Goal: Task Accomplishment & Management: Use online tool/utility

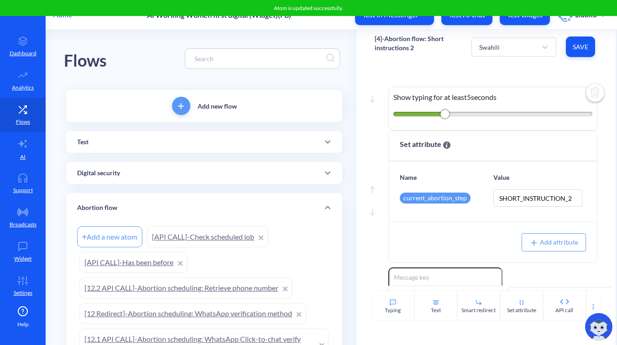
scroll to position [18, 0]
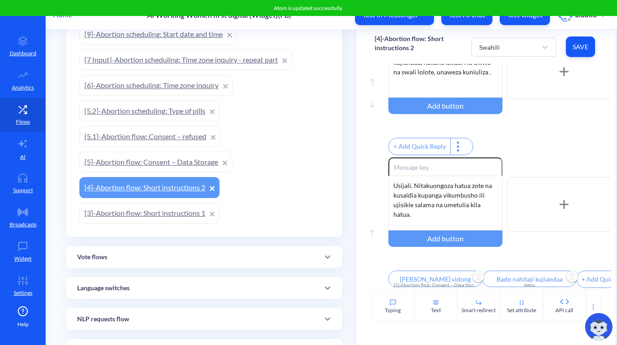
click at [548, 138] on div "+ Add Quick Reply" at bounding box center [499, 148] width 223 height 20
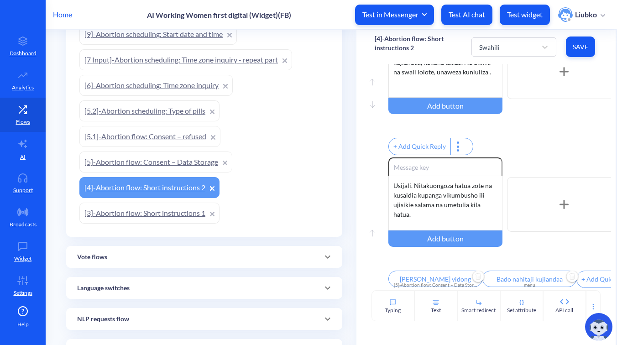
click at [138, 214] on link "[3]-Abortion flow: Short instructions 1" at bounding box center [149, 213] width 140 height 21
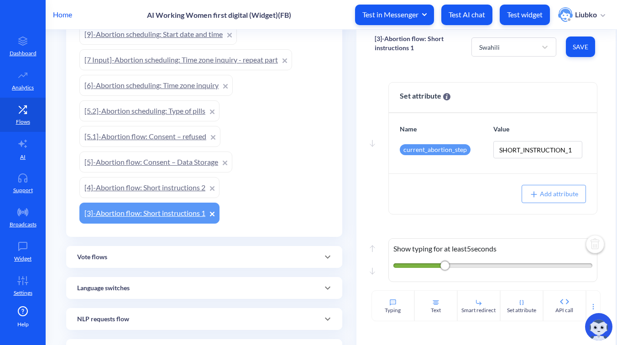
click at [162, 167] on link "[5]-Abortion flow: Consent – Data Storage" at bounding box center [155, 161] width 153 height 21
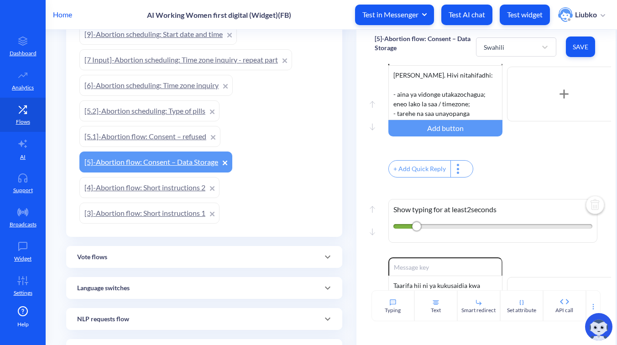
scroll to position [218, 0]
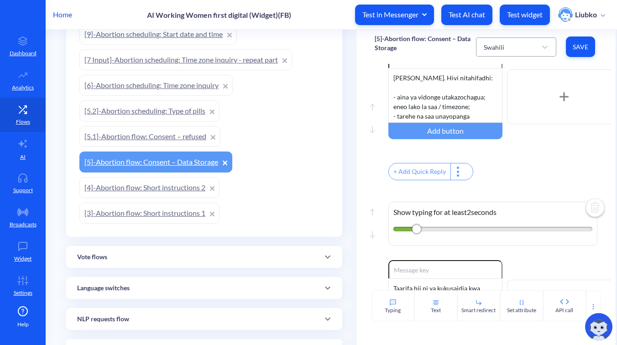
click at [516, 47] on div "Swahili" at bounding box center [507, 47] width 57 height 16
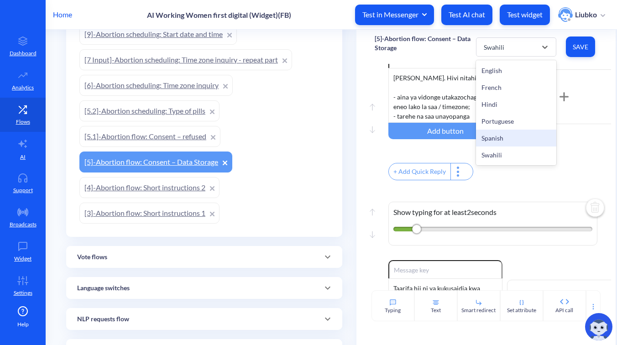
click at [519, 132] on div "Spanish" at bounding box center [516, 138] width 80 height 17
type input "Aceptar y continuar"
type input "No estoy de acuerdo"
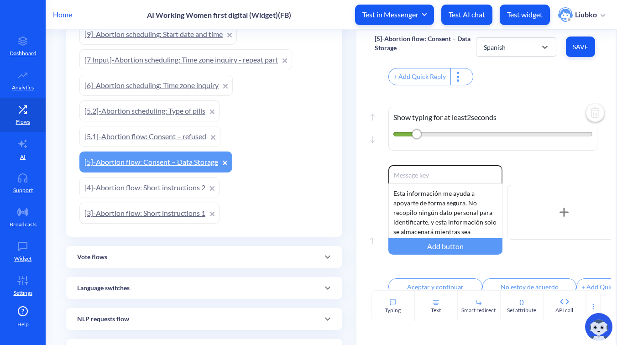
scroll to position [332, 0]
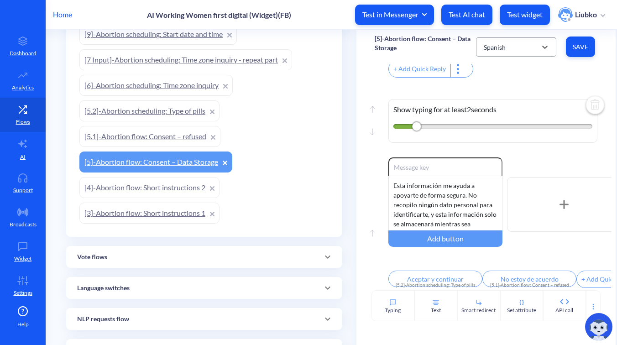
click at [534, 41] on div "Spanish" at bounding box center [507, 47] width 57 height 16
click at [520, 120] on div "Portuguese" at bounding box center [516, 121] width 80 height 17
type input "Concordo e continuar"
type input "Não concordo"
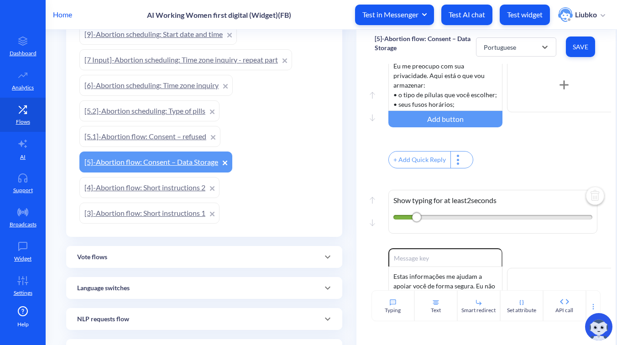
scroll to position [229, 0]
click at [516, 48] on div "Portuguese" at bounding box center [507, 47] width 57 height 16
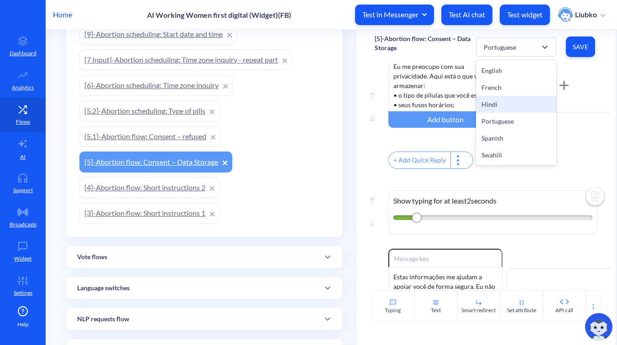
click at [512, 106] on div "Hindi" at bounding box center [516, 104] width 80 height 17
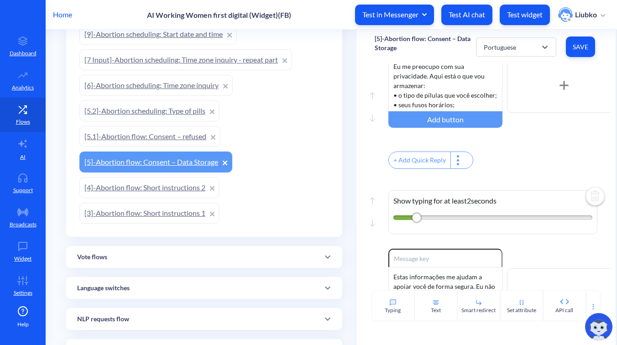
type input "सहमत हूँ और आगे बढ़ें"
type input "मैं सहमत नहीं हूँ"
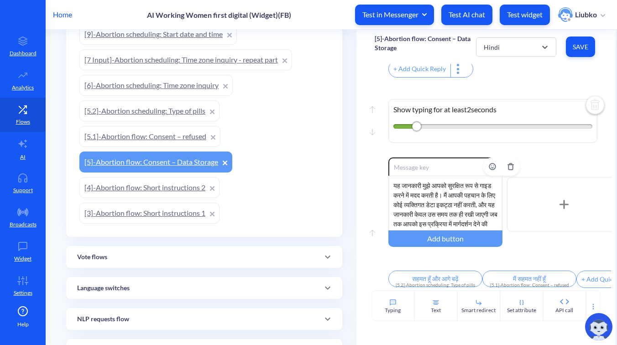
scroll to position [27, 0]
click at [518, 46] on div "Hindi" at bounding box center [507, 47] width 57 height 16
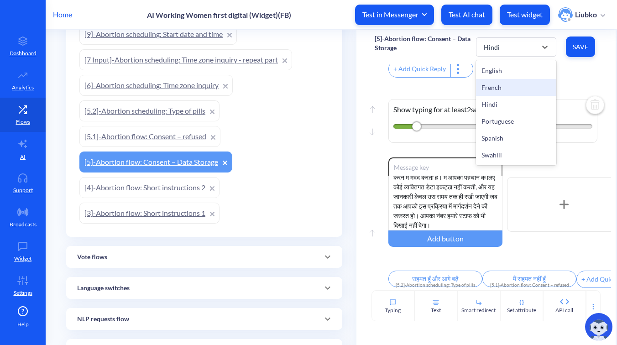
click at [518, 85] on div "French" at bounding box center [516, 87] width 80 height 17
type input "Accepter et continuer"
type input "Je ne suis pas d’accord"
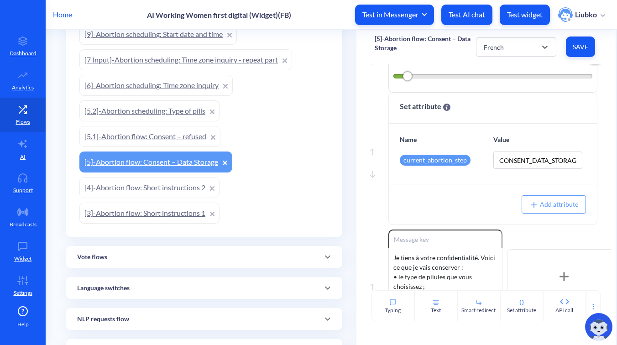
scroll to position [0, 0]
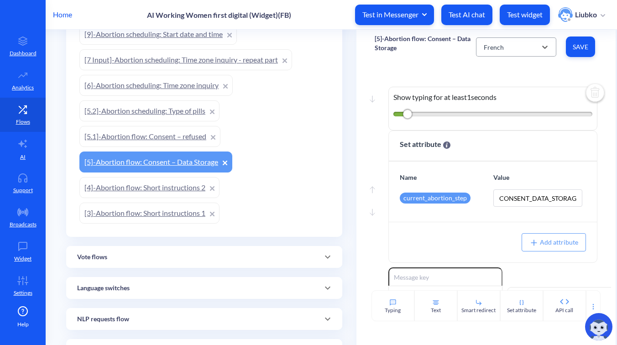
click at [498, 53] on div "French" at bounding box center [507, 47] width 57 height 16
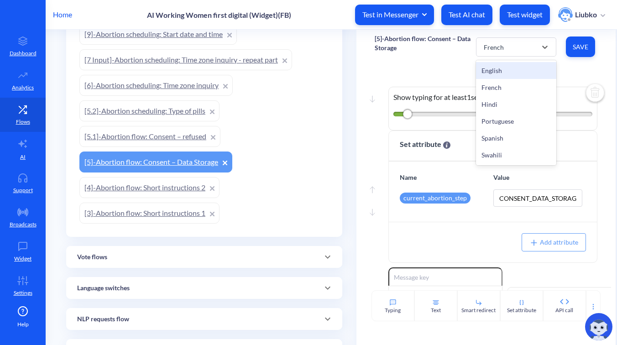
click at [502, 68] on div "English" at bounding box center [516, 70] width 80 height 17
type input "Agree & continue"
type input "I don’t agree"
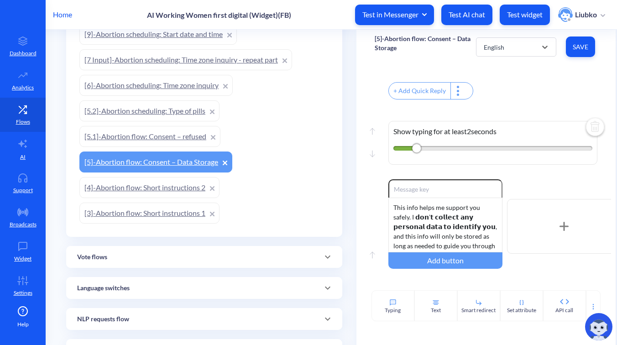
scroll to position [332, 0]
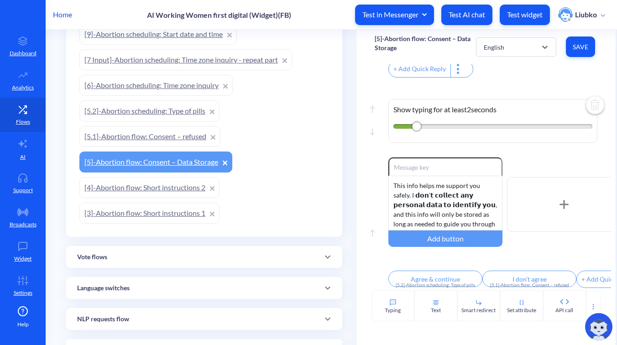
click at [175, 133] on link "[5.1]-Abortion flow: Consent – refused" at bounding box center [149, 136] width 141 height 21
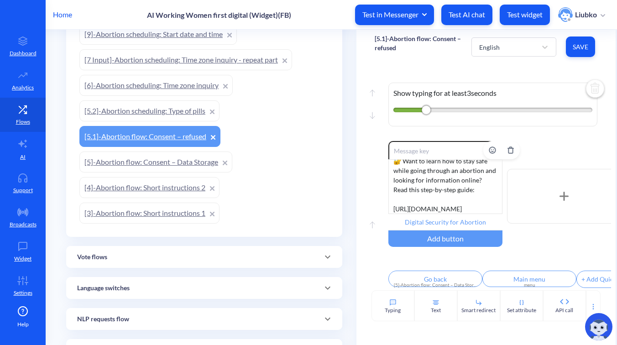
scroll to position [27, 0]
click at [448, 214] on input "Digital Security for Abortion" at bounding box center [445, 222] width 114 height 16
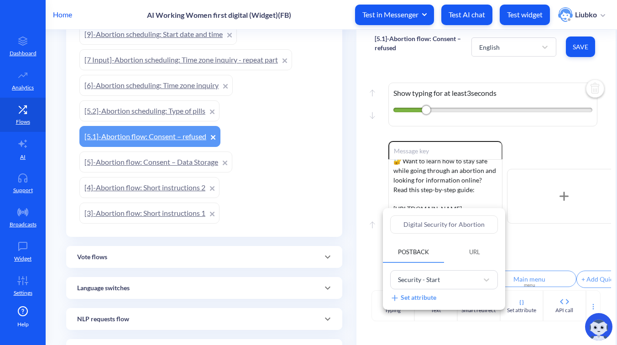
click at [544, 142] on div at bounding box center [308, 172] width 617 height 345
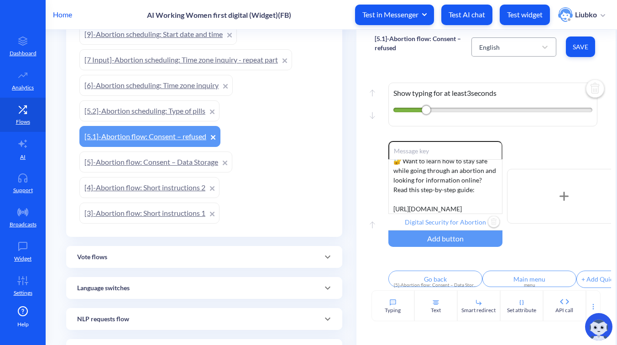
click at [529, 52] on div "English" at bounding box center [505, 47] width 62 height 16
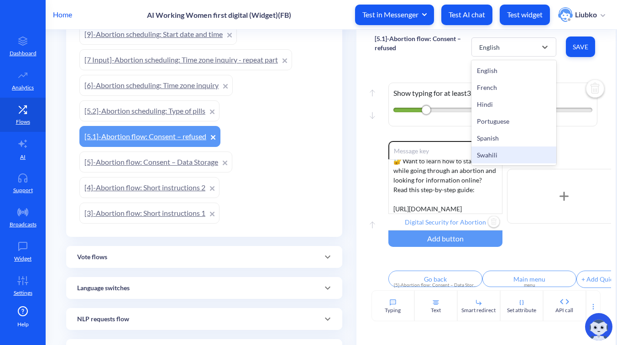
click at [515, 151] on div "Swahili" at bounding box center [513, 154] width 85 height 17
type input "Usalama wa Kidijitali kwa Utoaji Mimba"
type input "[PERSON_NAME]"
type input "Menyu kuu"
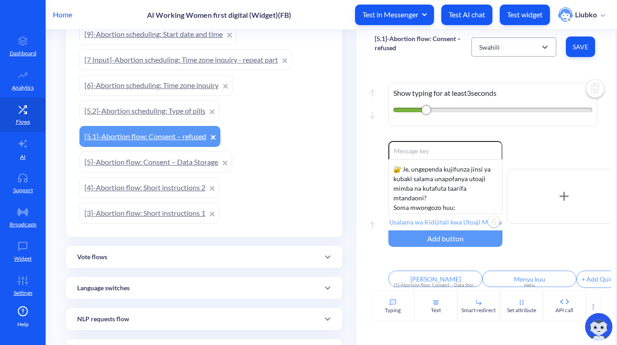
click at [521, 48] on div "Swahili" at bounding box center [505, 47] width 62 height 16
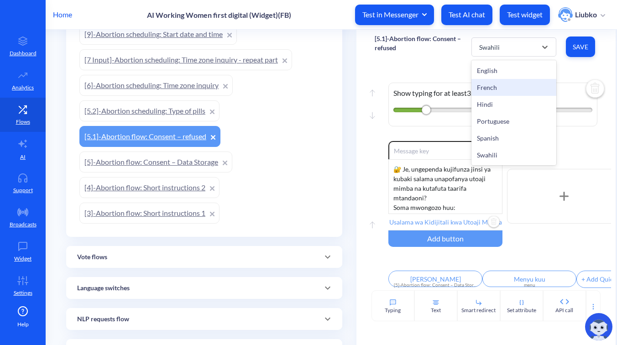
click at [578, 128] on div "Move up Move down Show typing for at least 3 seconds" at bounding box center [486, 102] width 223 height 78
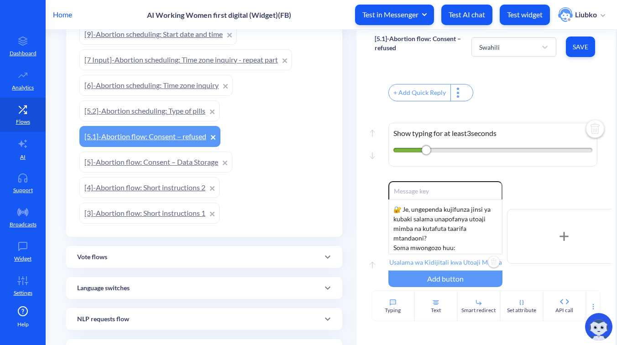
scroll to position [300, 0]
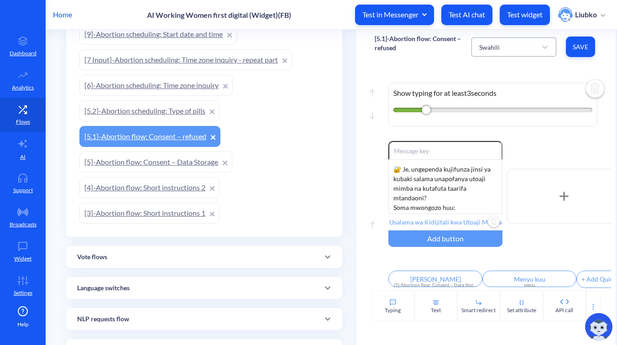
click at [525, 50] on div "Swahili" at bounding box center [505, 47] width 62 height 16
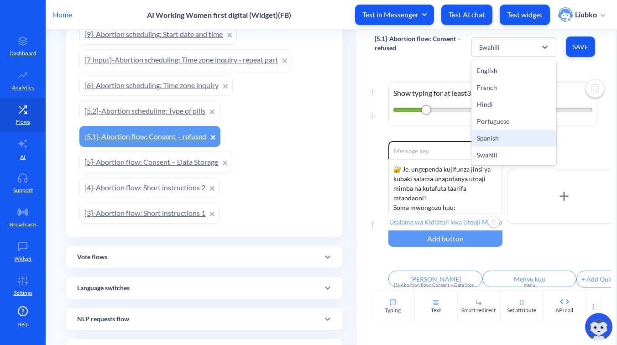
click at [500, 135] on div "Spanish" at bounding box center [513, 138] width 85 height 17
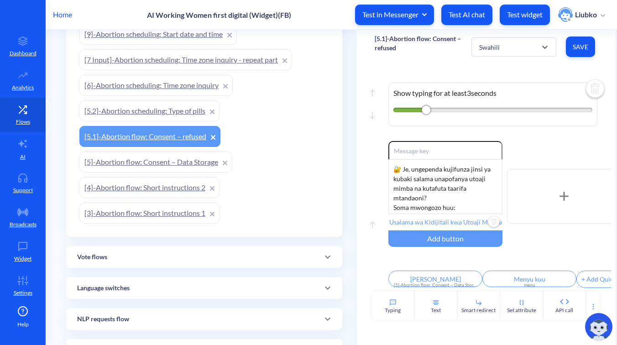
type input "Guía de Seguridad Digital"
type input "Regresar"
type input "Menú principal"
click at [499, 46] on div "Spanish" at bounding box center [490, 47] width 22 height 10
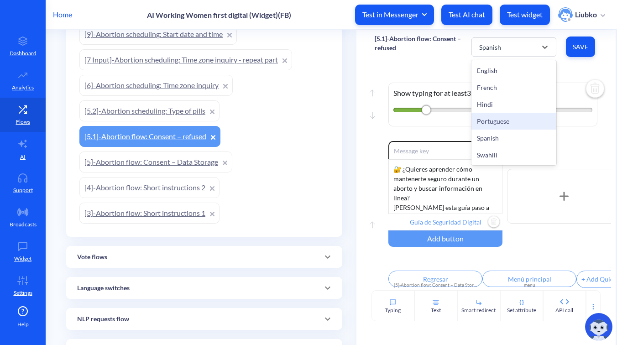
click at [496, 119] on div "Portuguese" at bounding box center [513, 121] width 85 height 17
type input "Guia de Segurança Digital"
type input "Voltar"
type input "Menu principal"
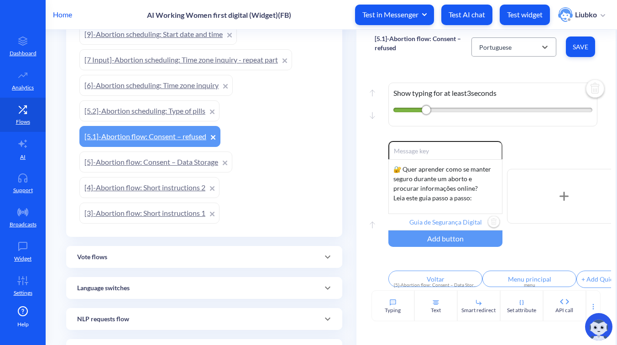
click at [518, 49] on div "Portuguese" at bounding box center [505, 47] width 62 height 16
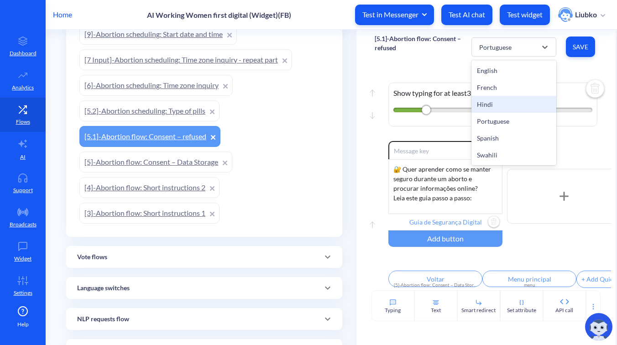
click at [502, 101] on div "Hindi" at bounding box center [513, 104] width 85 height 17
type input "गर्भपात के लिए डिजिटल सुरक्षा"
type input "वापस जाएँ"
type input "मेन मेन्यू"
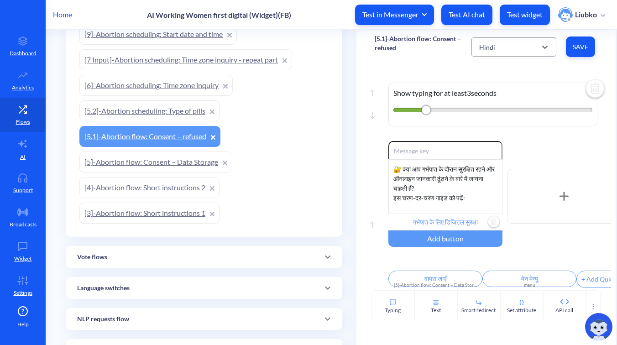
click at [505, 50] on div "Hindi" at bounding box center [505, 47] width 62 height 16
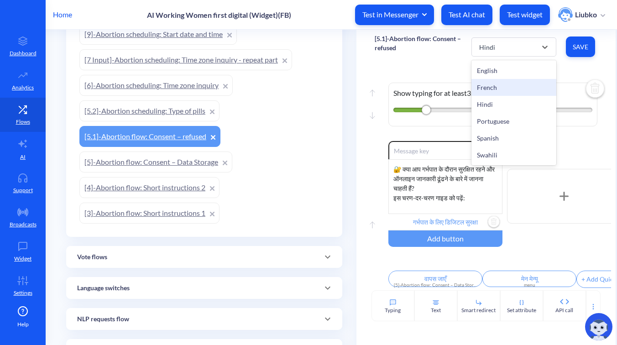
click at [501, 83] on div "French" at bounding box center [513, 87] width 85 height 17
type input "Guide de Sécurité Numérique"
type input "Retour"
type input "Menu principal"
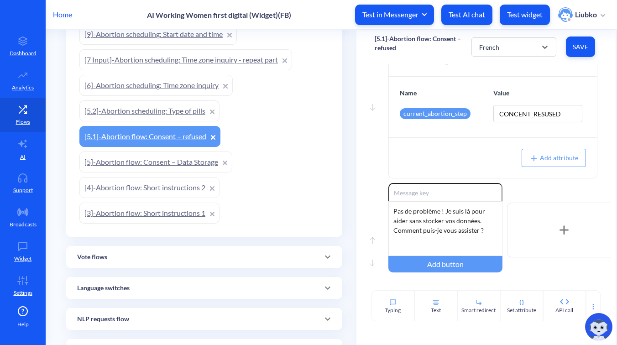
scroll to position [0, 0]
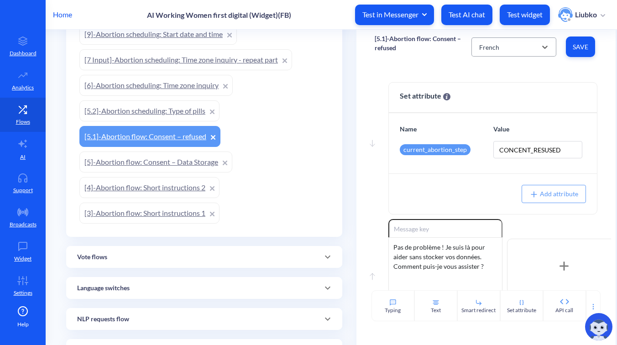
click at [501, 51] on div "French" at bounding box center [505, 47] width 62 height 16
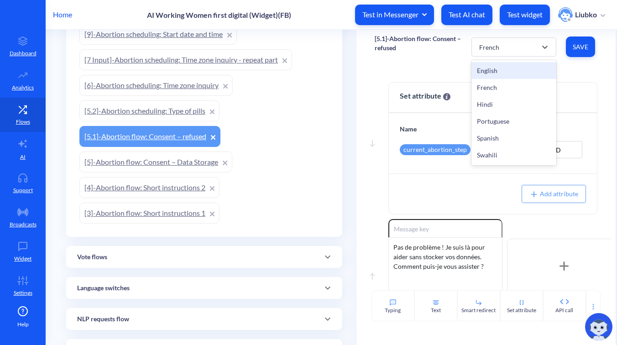
click at [501, 75] on div "English" at bounding box center [513, 70] width 85 height 17
type input "Digital Security for Abortion"
type input "Go back"
type input "Main menu"
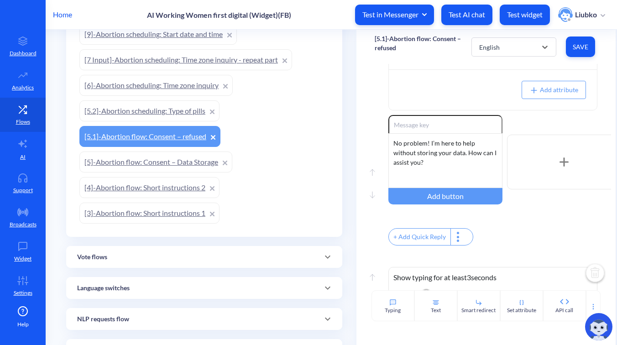
scroll to position [300, 0]
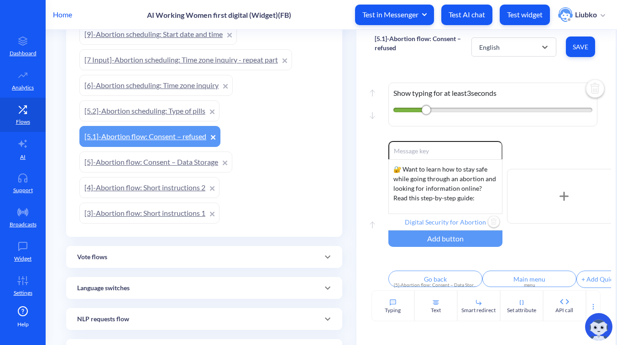
click at [159, 105] on link "[5.2]-Abortion scheduling: Type of pills" at bounding box center [149, 110] width 140 height 21
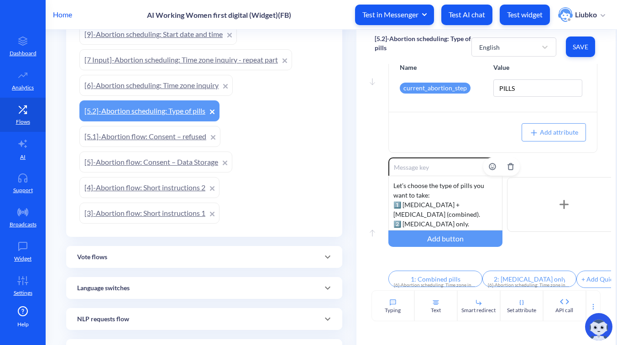
scroll to position [47, 0]
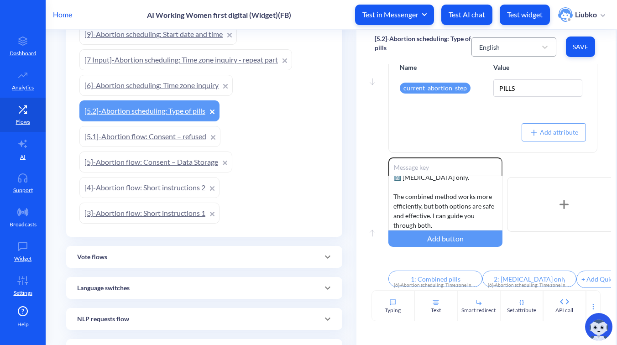
click at [503, 43] on div "English" at bounding box center [505, 47] width 62 height 16
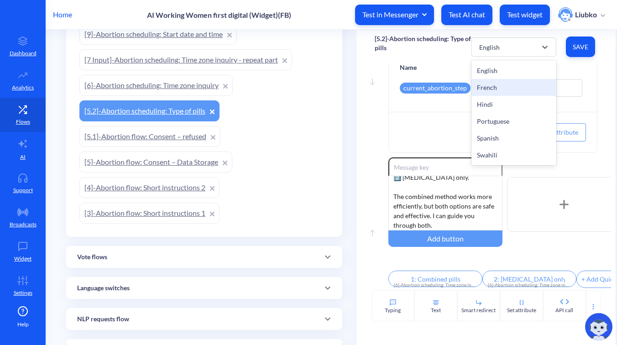
click at [501, 85] on div "French" at bounding box center [513, 87] width 85 height 17
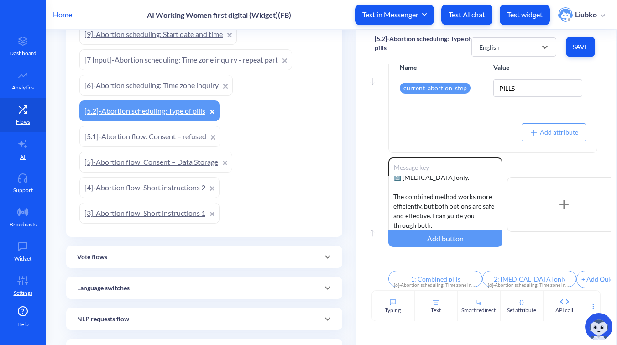
type input "1: Pilules combinées"
type input "2 : [MEDICAL_DATA] uniquement"
click at [503, 56] on div "French" at bounding box center [513, 46] width 85 height 19
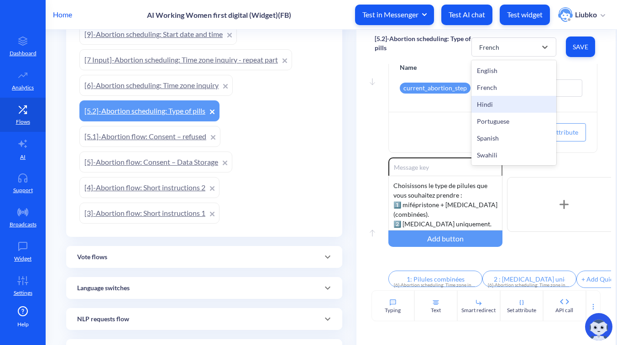
click at [499, 107] on div "Hindi" at bounding box center [513, 104] width 85 height 17
type input "1: संयुक्त गोलियाँ"
type input "2: केवल मिसोप्रोस्टोल"
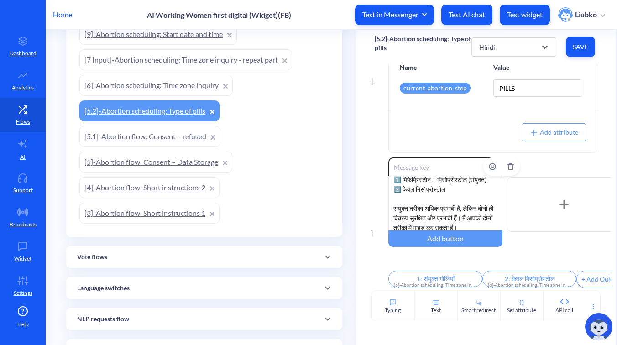
scroll to position [27, 0]
click at [510, 47] on div "Hindi" at bounding box center [505, 47] width 62 height 16
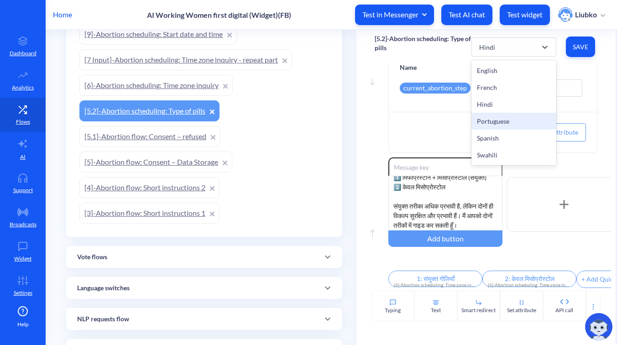
click at [504, 121] on div "Portuguese" at bounding box center [513, 121] width 85 height 17
type input "1: Pílulas combinadas"
type input "2: Apenas [MEDICAL_DATA]"
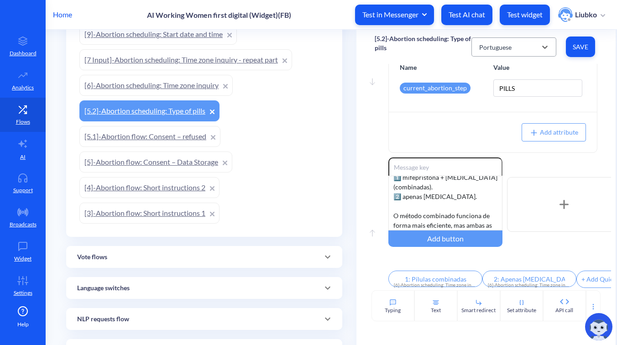
click at [520, 44] on div "Portuguese" at bounding box center [505, 47] width 62 height 16
click at [483, 138] on div "Spanish" at bounding box center [513, 138] width 85 height 17
type input "1: Pastillas combinadas"
type input "2: Solo [MEDICAL_DATA]"
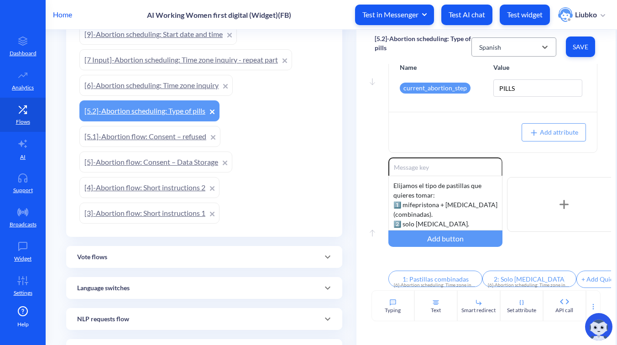
click at [524, 45] on div "Spanish" at bounding box center [505, 47] width 62 height 16
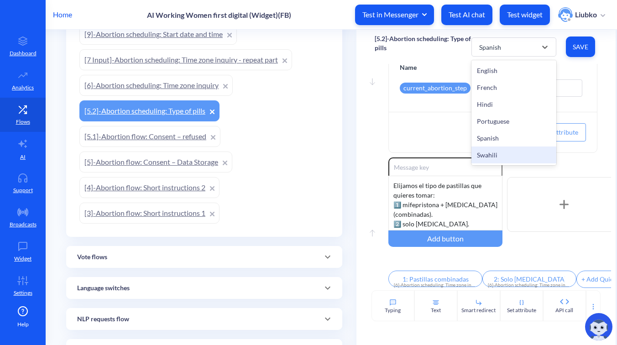
click at [492, 151] on div "Swahili" at bounding box center [513, 154] width 85 height 17
type input "1: Vidonge vilivyochanganywa"
type input "2: [MEDICAL_DATA] pekee"
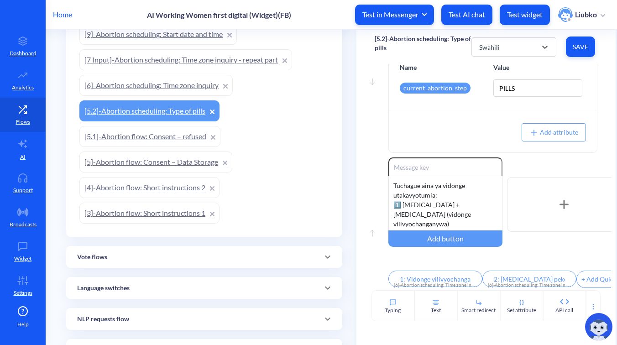
click at [196, 86] on link "[6]-Abortion scheduling: Time zone inquiry" at bounding box center [155, 85] width 153 height 21
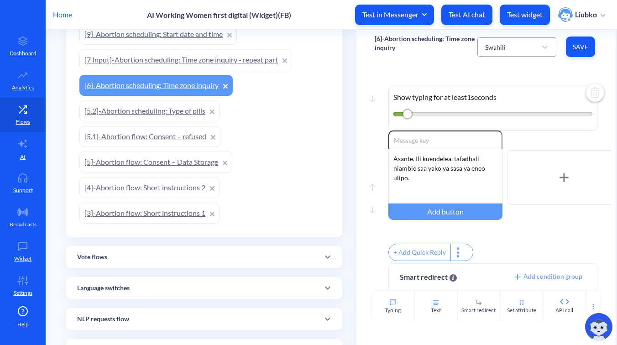
click at [513, 43] on div "Swahili" at bounding box center [508, 47] width 56 height 16
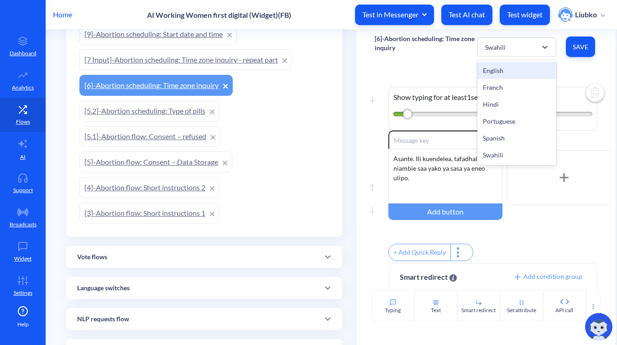
click at [504, 67] on div "English" at bounding box center [516, 70] width 79 height 17
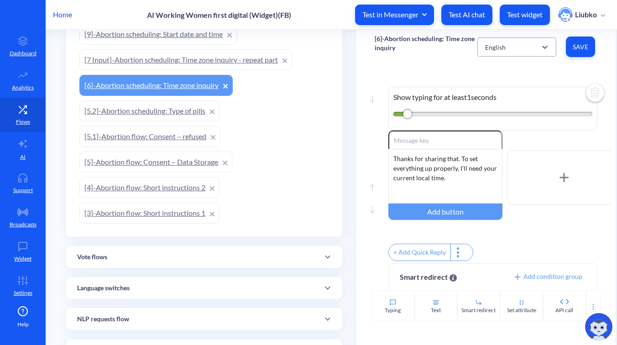
click at [513, 45] on div "English" at bounding box center [508, 47] width 56 height 16
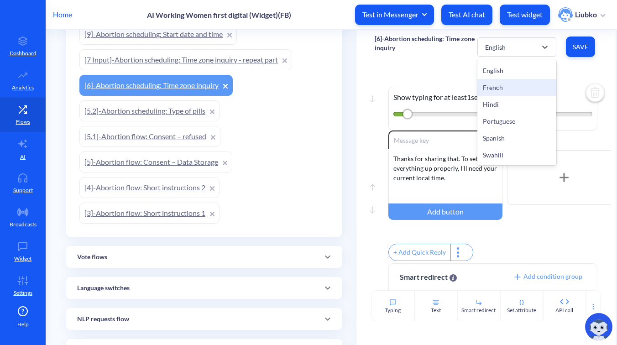
click at [502, 84] on div "French" at bounding box center [516, 87] width 79 height 17
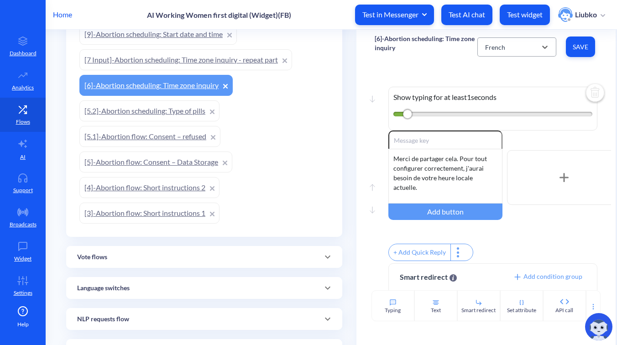
click at [508, 52] on div "French" at bounding box center [508, 47] width 56 height 16
click at [501, 109] on div "Hindi" at bounding box center [516, 104] width 79 height 17
click at [505, 44] on div "Hindi" at bounding box center [508, 47] width 56 height 16
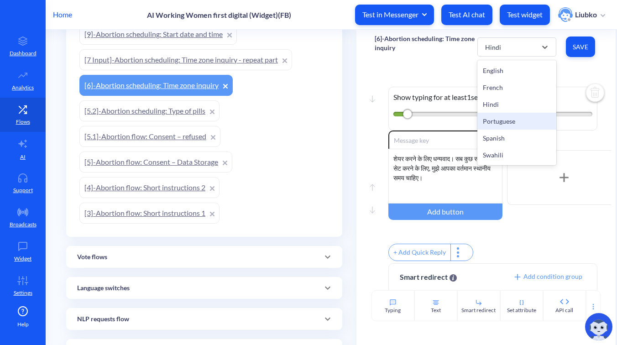
click at [500, 124] on div "Portuguese" at bounding box center [516, 121] width 79 height 17
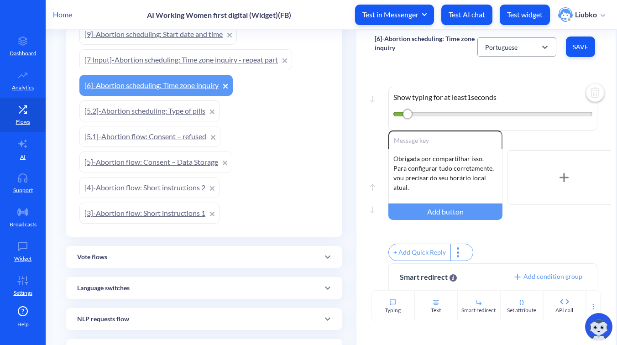
click at [505, 47] on div "Portuguese" at bounding box center [501, 47] width 32 height 10
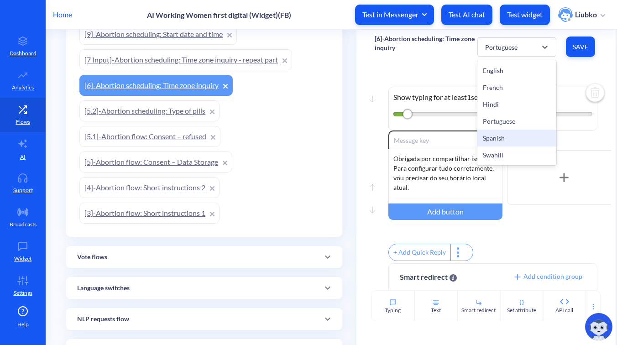
click at [500, 136] on div "Spanish" at bounding box center [516, 138] width 79 height 17
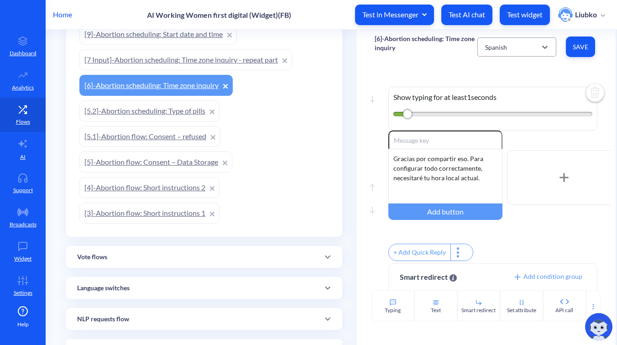
click at [505, 47] on div "Spanish" at bounding box center [508, 47] width 56 height 16
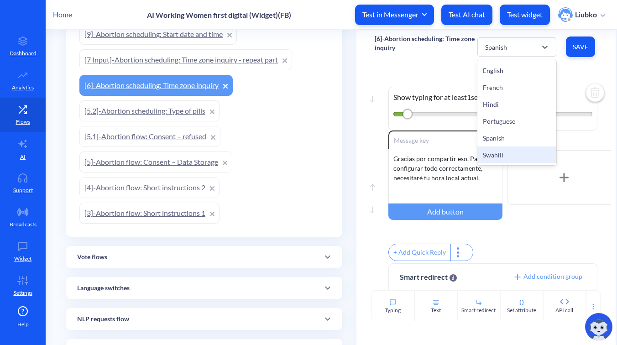
click at [504, 148] on div "Swahili" at bounding box center [516, 154] width 79 height 17
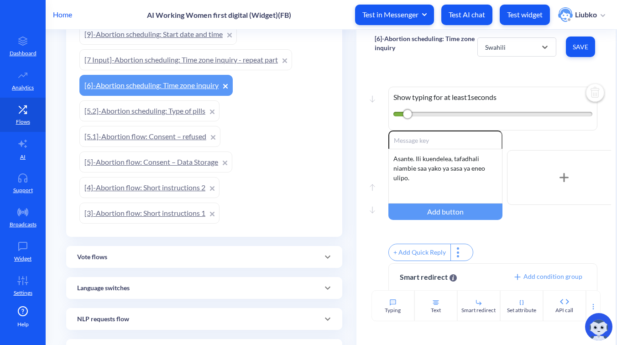
scroll to position [845, 0]
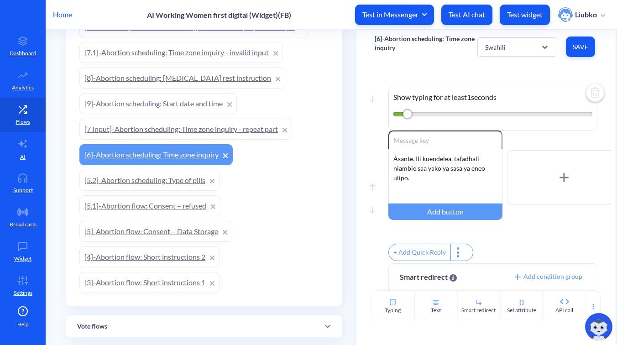
click at [235, 131] on link "[7 Input]-Abortion scheduling: Time zone inquiry - repeat part" at bounding box center [185, 129] width 213 height 21
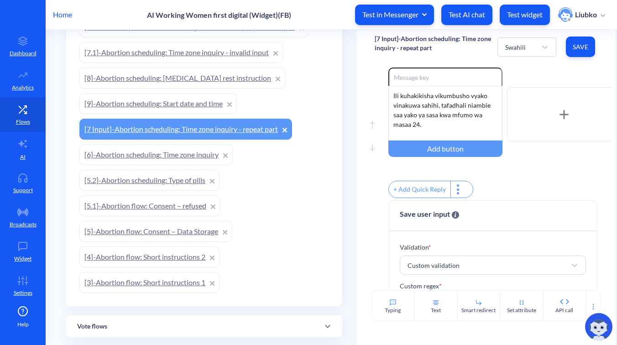
scroll to position [117, 0]
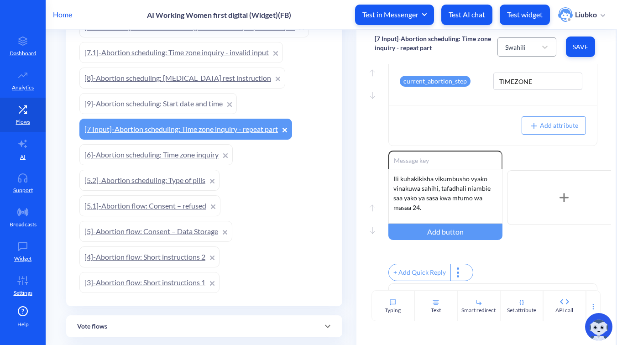
click at [516, 49] on div "Swahili" at bounding box center [515, 47] width 21 height 10
click at [504, 137] on div "Spanish" at bounding box center [526, 138] width 59 height 17
click at [516, 49] on div "Spanish" at bounding box center [516, 47] width 22 height 10
click at [510, 117] on div "Portuguese" at bounding box center [526, 121] width 59 height 17
click at [516, 45] on div "Portuguese" at bounding box center [521, 47] width 32 height 10
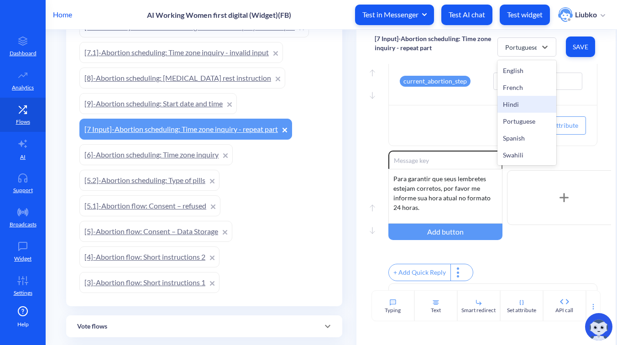
click at [512, 106] on div "Hindi" at bounding box center [526, 104] width 59 height 17
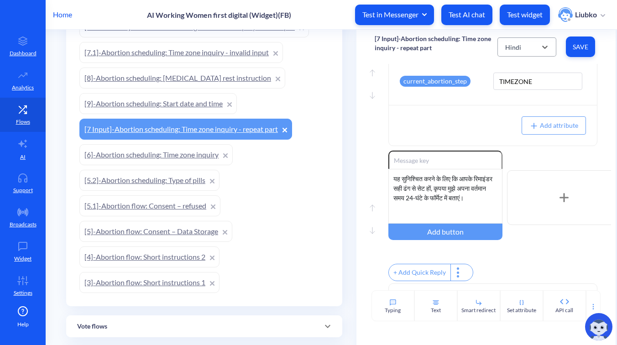
click at [520, 48] on div "Hindi" at bounding box center [518, 47] width 36 height 16
click at [510, 155] on div "Swahili" at bounding box center [526, 154] width 59 height 17
click at [515, 47] on div "Swahili" at bounding box center [515, 47] width 21 height 10
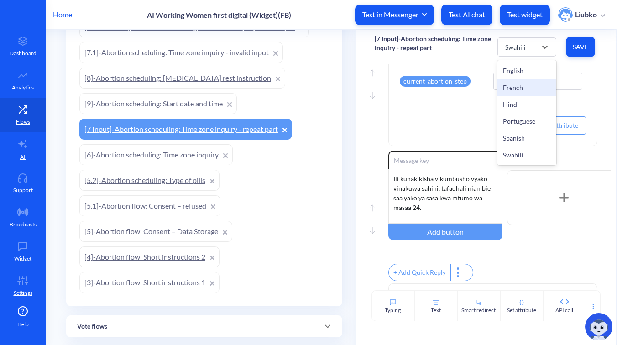
click at [513, 83] on div "French" at bounding box center [526, 87] width 59 height 17
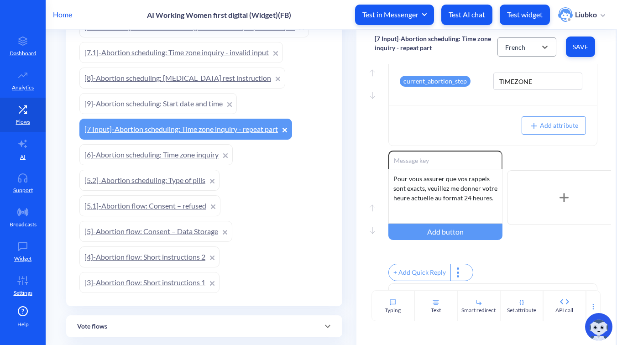
click at [516, 47] on div "French" at bounding box center [515, 47] width 20 height 10
click at [516, 67] on div "English" at bounding box center [526, 70] width 59 height 17
click at [183, 101] on link "[9]-Abortion scheduling: Start date and time" at bounding box center [157, 103] width 157 height 21
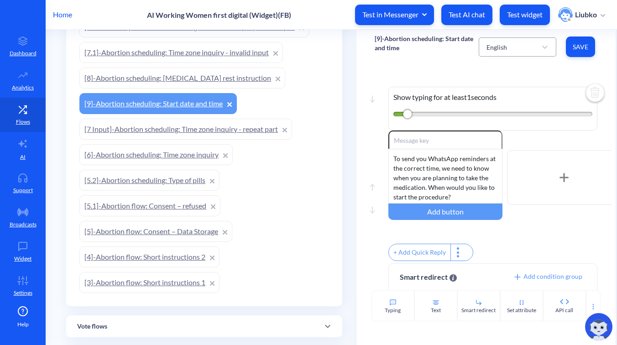
click at [505, 40] on div "English" at bounding box center [509, 47] width 55 height 16
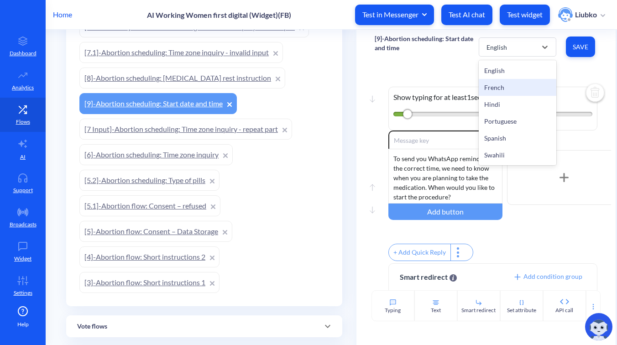
click at [505, 90] on div "French" at bounding box center [518, 87] width 78 height 17
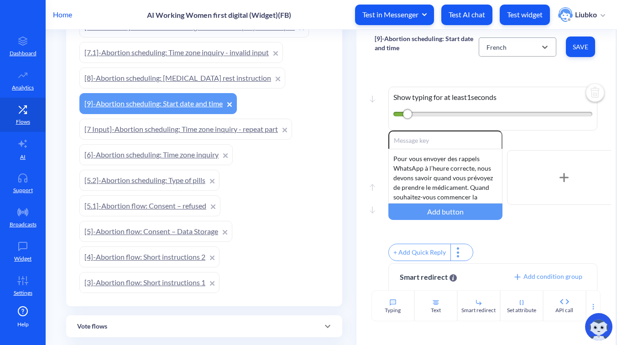
click at [516, 47] on div "French" at bounding box center [509, 47] width 55 height 16
click at [507, 107] on div "Hindi" at bounding box center [518, 104] width 78 height 17
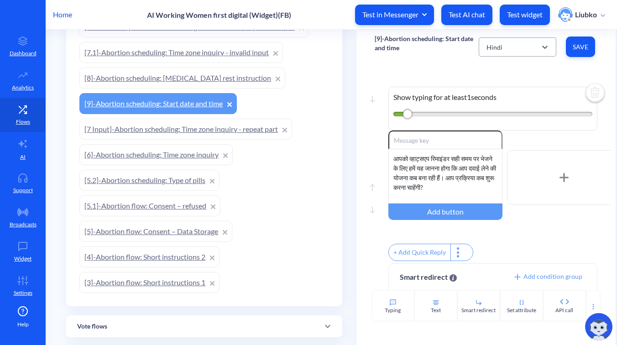
click at [514, 47] on div "Hindi" at bounding box center [509, 47] width 55 height 16
click at [505, 122] on div "Portuguese" at bounding box center [518, 121] width 78 height 17
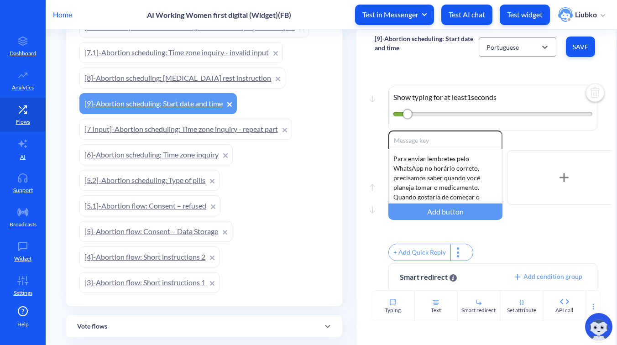
click at [511, 48] on div "Portuguese" at bounding box center [502, 47] width 32 height 10
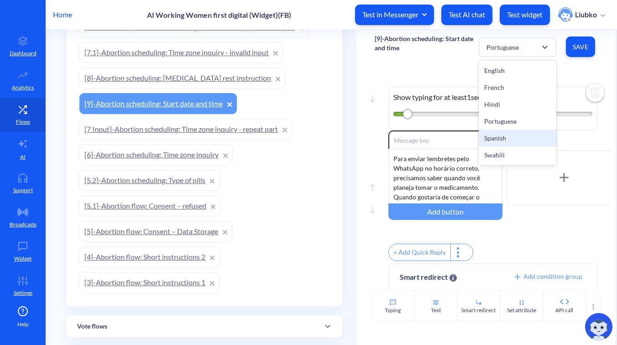
click at [501, 144] on div "Spanish" at bounding box center [518, 138] width 78 height 17
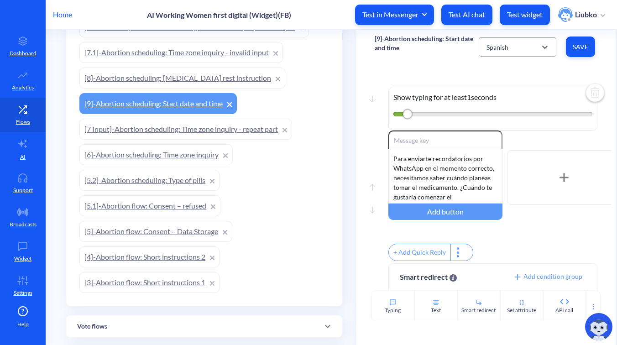
click at [514, 44] on div "Spanish" at bounding box center [509, 47] width 55 height 16
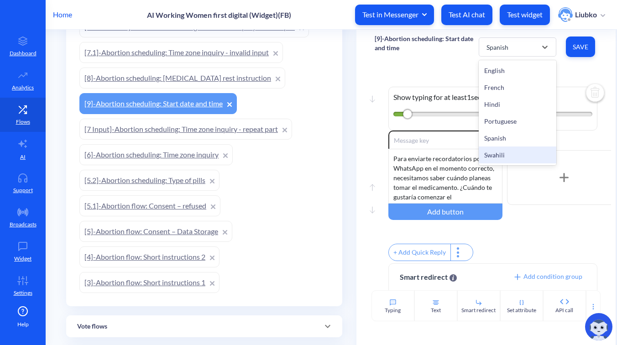
click at [505, 152] on div "Swahili" at bounding box center [518, 154] width 78 height 17
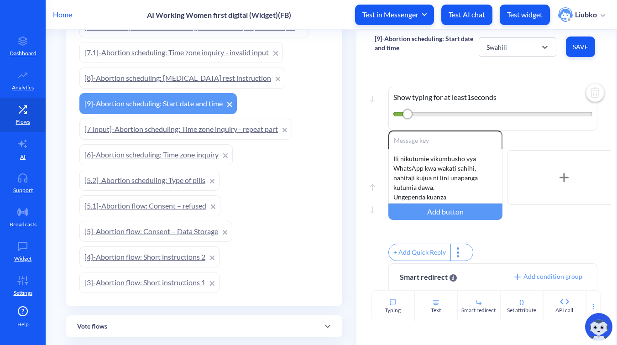
click at [175, 71] on link "[8]-Abortion scheduling: [MEDICAL_DATA] rest instruction" at bounding box center [182, 78] width 206 height 21
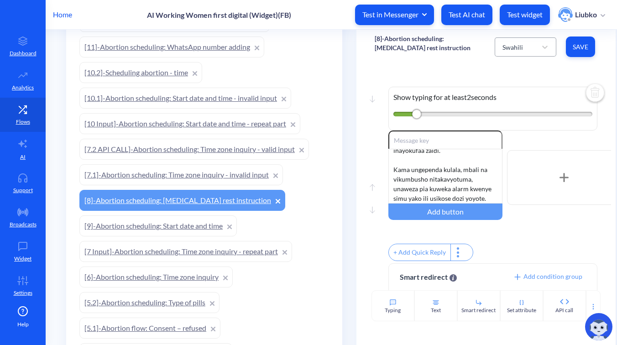
click at [527, 47] on div "Swahili" at bounding box center [517, 47] width 39 height 16
click at [513, 134] on div "Spanish" at bounding box center [526, 138] width 62 height 17
click at [506, 47] on div "Spanish" at bounding box center [513, 47] width 22 height 10
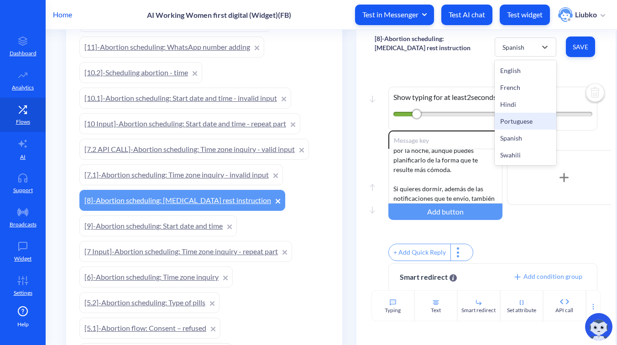
click at [505, 123] on div "Portuguese" at bounding box center [526, 121] width 62 height 17
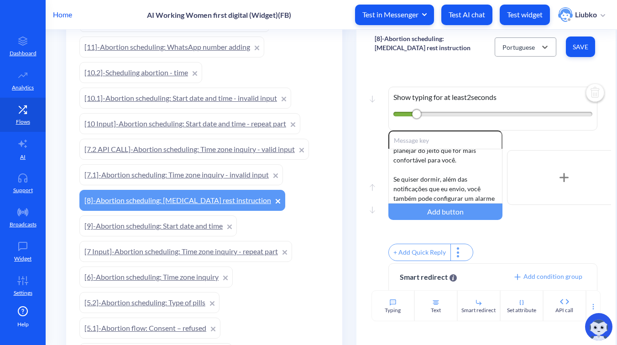
click at [506, 47] on div "Portuguese" at bounding box center [518, 47] width 32 height 10
click at [508, 104] on div "Hindi" at bounding box center [526, 104] width 62 height 17
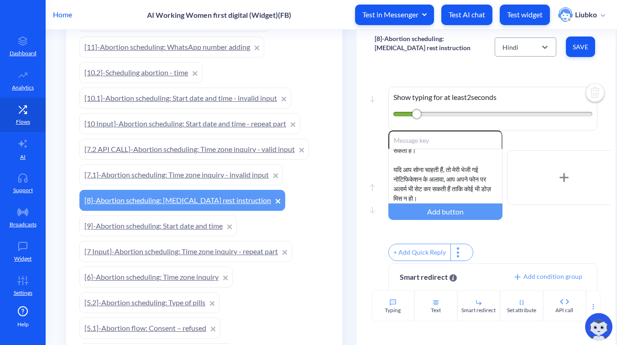
click at [509, 39] on div "Hindi" at bounding box center [517, 47] width 39 height 16
click at [505, 91] on div "French" at bounding box center [526, 87] width 62 height 17
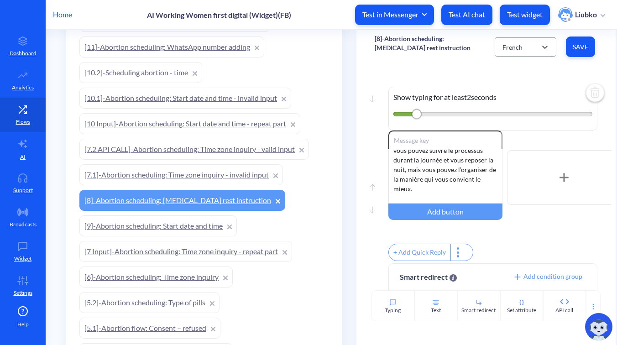
click at [509, 51] on div "French" at bounding box center [512, 47] width 20 height 10
click at [508, 73] on div "English" at bounding box center [526, 70] width 62 height 17
click at [229, 176] on link "[7.1]-Abortion scheduling: Time zone inquiry - invalid input" at bounding box center [180, 174] width 203 height 21
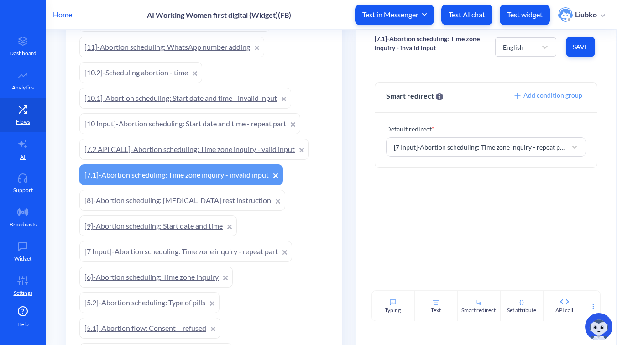
click at [252, 151] on link "[7.2 API CALL]-Abortion scheduling: Time zone inquiry - valid input" at bounding box center [193, 149] width 229 height 21
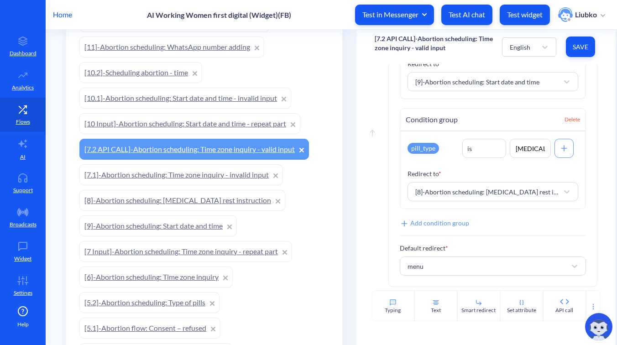
scroll to position [382, 0]
click at [223, 121] on link "[10 Input]-Abortion scheduling: Start date and time - repeat part" at bounding box center [189, 123] width 221 height 21
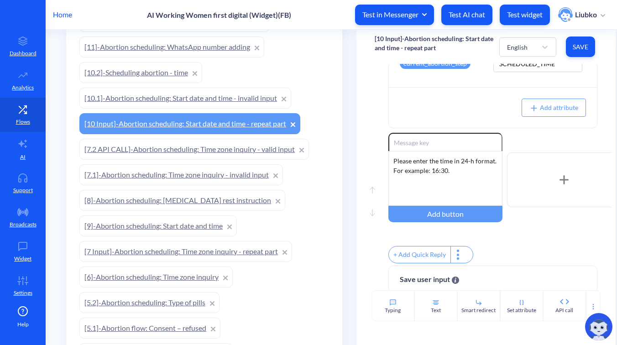
scroll to position [98, 0]
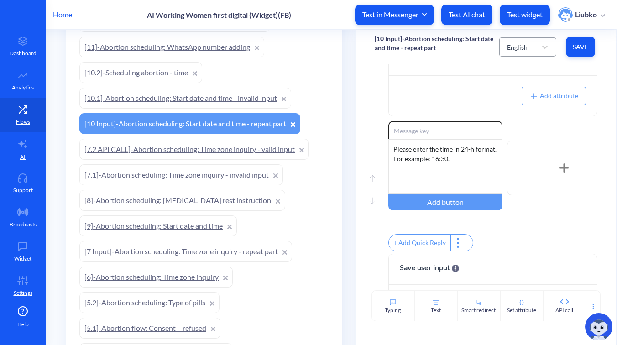
click at [514, 50] on div "English" at bounding box center [517, 47] width 21 height 10
click at [509, 82] on div "French" at bounding box center [527, 87] width 57 height 17
click at [521, 51] on div "French" at bounding box center [517, 47] width 20 height 10
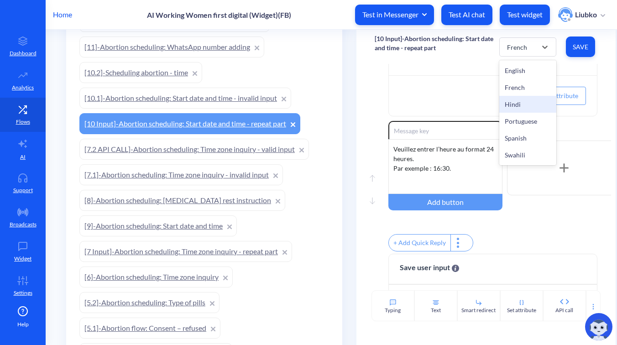
click at [515, 100] on div "Hindi" at bounding box center [527, 104] width 57 height 17
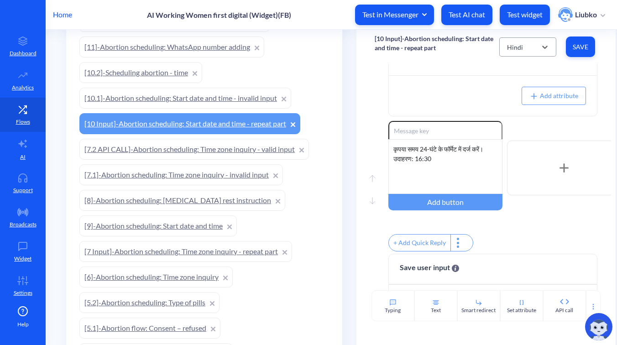
click at [524, 48] on div "Hindi" at bounding box center [519, 47] width 34 height 16
click at [513, 120] on div "Portuguese" at bounding box center [527, 121] width 57 height 17
click at [524, 47] on div "Portuguese" at bounding box center [522, 47] width 31 height 10
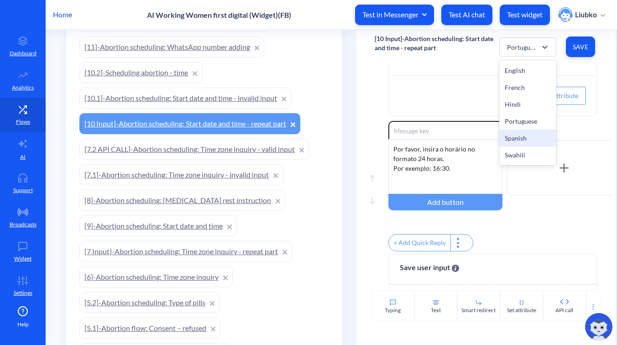
click at [513, 135] on div "Spanish" at bounding box center [527, 138] width 57 height 17
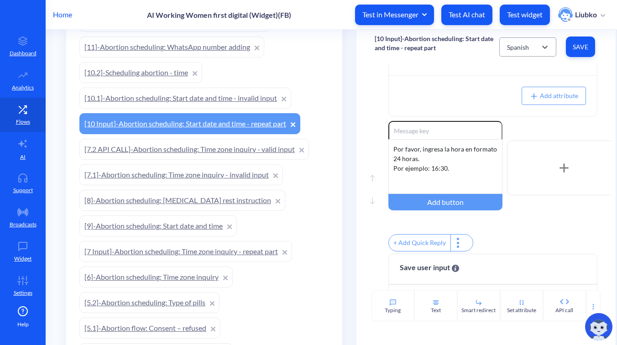
click at [520, 47] on div "Spanish" at bounding box center [518, 47] width 22 height 10
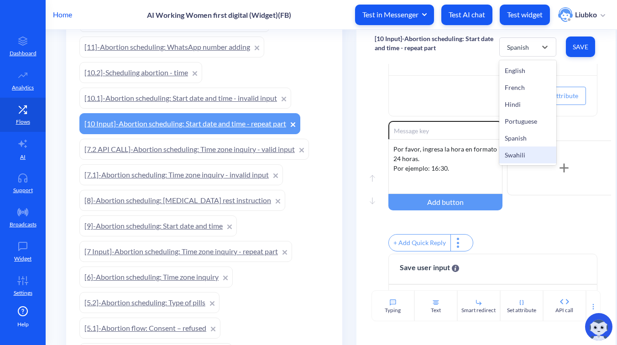
click at [511, 157] on div "Swahili" at bounding box center [527, 154] width 57 height 17
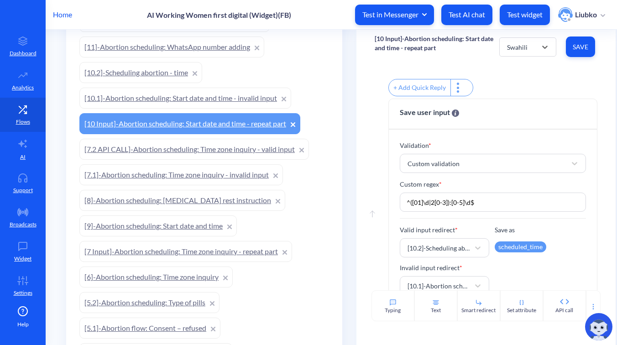
scroll to position [280, 0]
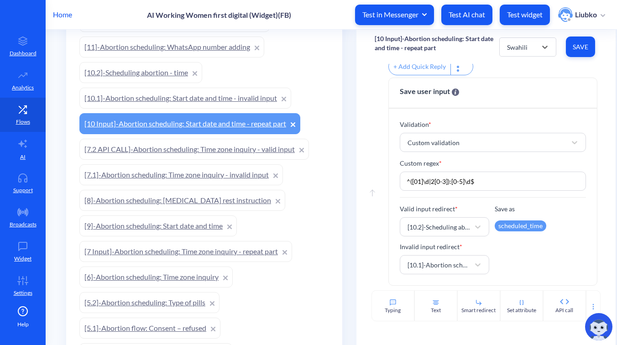
click at [234, 99] on link "[10.1]-Abortion scheduling: Start date and time - invalid input" at bounding box center [185, 98] width 212 height 21
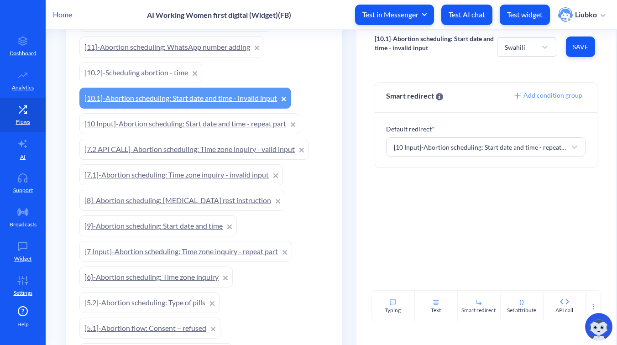
click at [168, 68] on link "[10.2]-Scheduling abortion - time" at bounding box center [140, 72] width 123 height 21
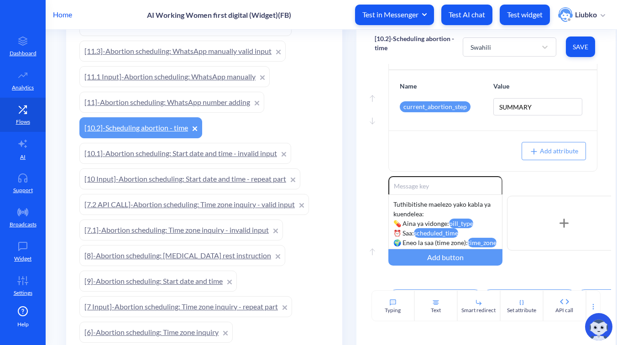
scroll to position [116, 0]
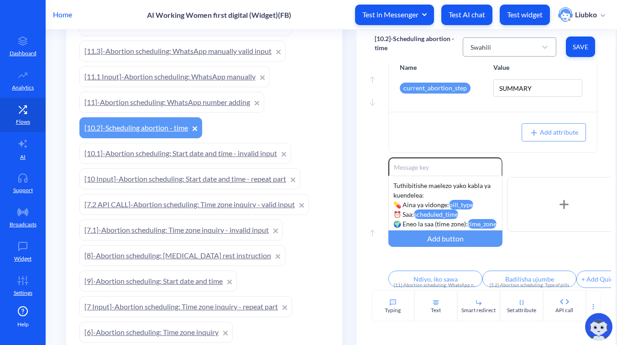
click at [516, 50] on div "Swahili" at bounding box center [501, 47] width 70 height 16
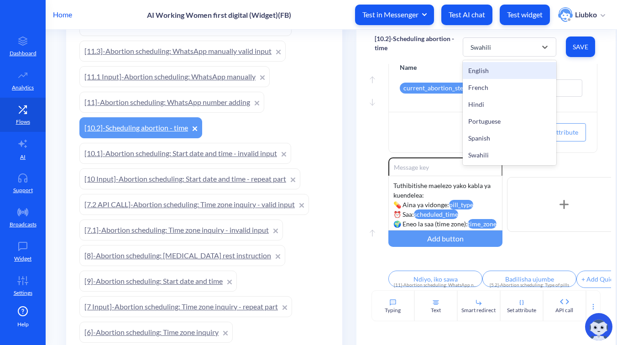
click at [509, 73] on div "English" at bounding box center [509, 70] width 93 height 17
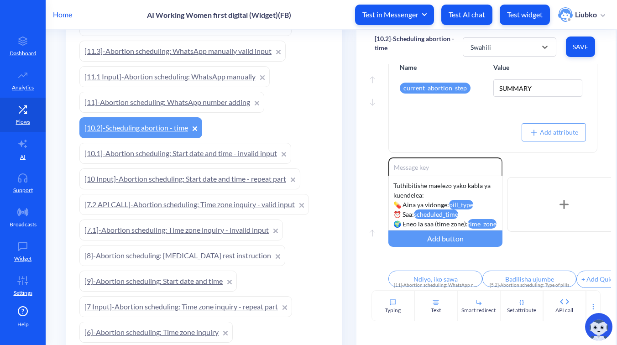
type input "Yes, looks good"
type input "Edit info"
click at [521, 54] on div "English" at bounding box center [501, 47] width 70 height 16
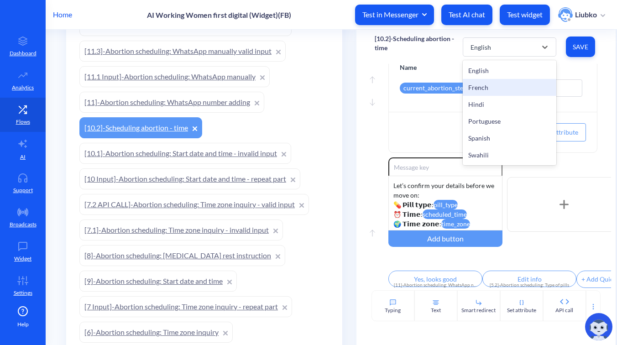
click at [512, 87] on div "French" at bounding box center [509, 87] width 93 height 17
type input "Oui, c'est correct"
type input "Modifier les infos"
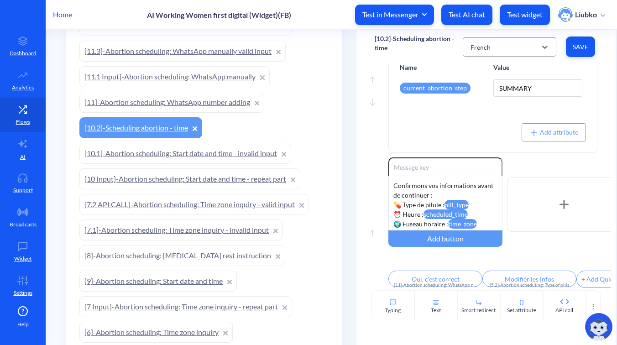
click at [512, 47] on div "French" at bounding box center [501, 47] width 70 height 16
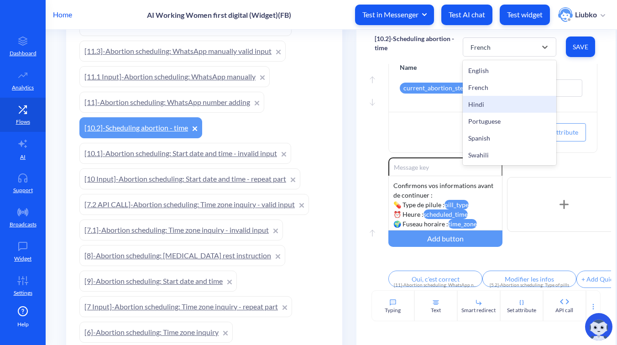
click at [499, 104] on div "Hindi" at bounding box center [509, 104] width 93 height 17
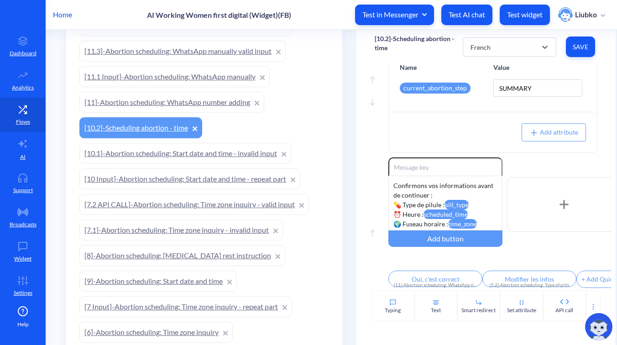
type input "हाँ, सही है"
type input "जानकारी संपादित करें"
click at [513, 43] on div "Hindi" at bounding box center [501, 47] width 70 height 16
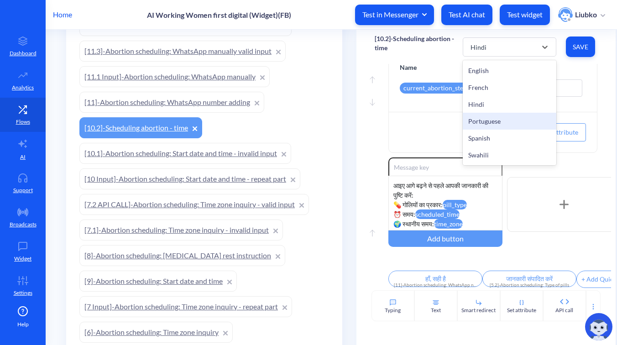
click at [492, 119] on div "Portuguese" at bounding box center [509, 121] width 93 height 17
type input "Sim, está tudo certo"
type input "Editar informações"
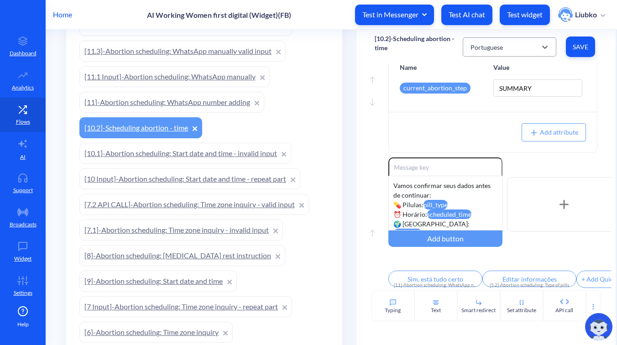
click at [495, 50] on div "Portuguese" at bounding box center [486, 47] width 32 height 10
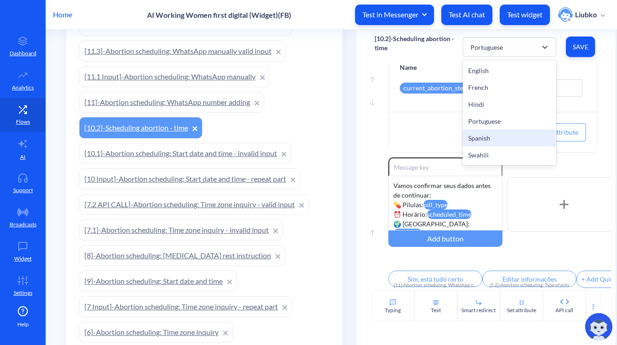
click at [484, 136] on div "Spanish" at bounding box center [509, 138] width 93 height 17
type input "Sí, está bien"
type input "Editar información"
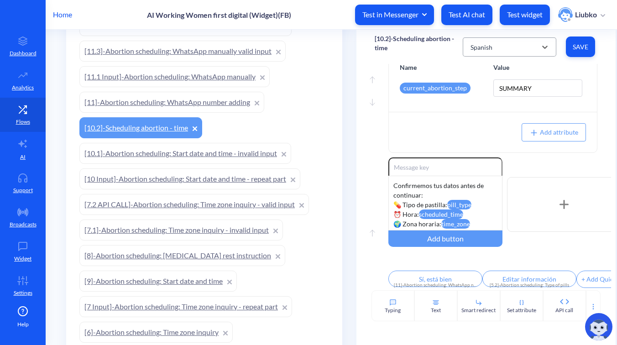
click at [494, 48] on div "Spanish" at bounding box center [501, 47] width 70 height 16
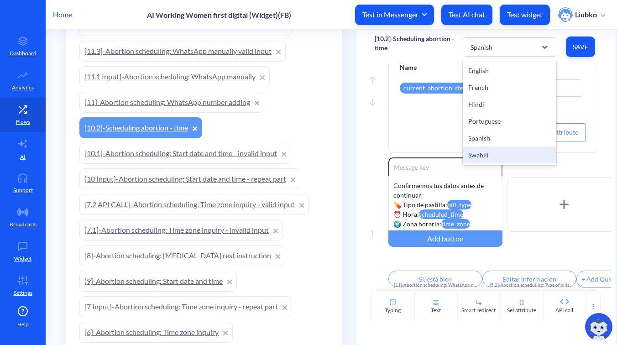
click at [480, 153] on div "Swahili" at bounding box center [509, 154] width 93 height 17
type input "Ndiyo, iko sawa"
type input "Badilisha ujumbe"
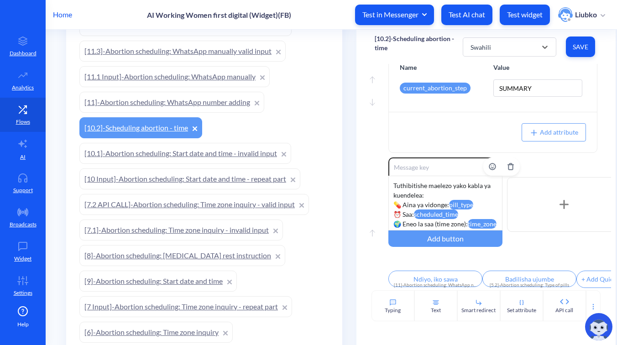
scroll to position [27, 0]
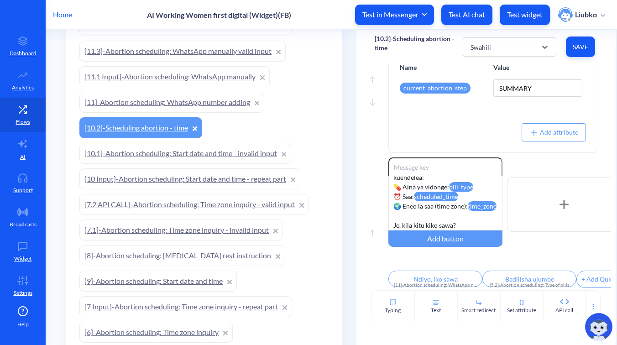
click at [199, 104] on link "[11]-Abortion scheduling: WhatsApp number adding" at bounding box center [171, 102] width 185 height 21
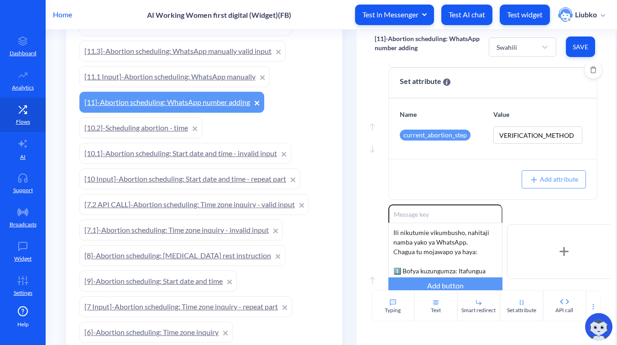
scroll to position [116, 0]
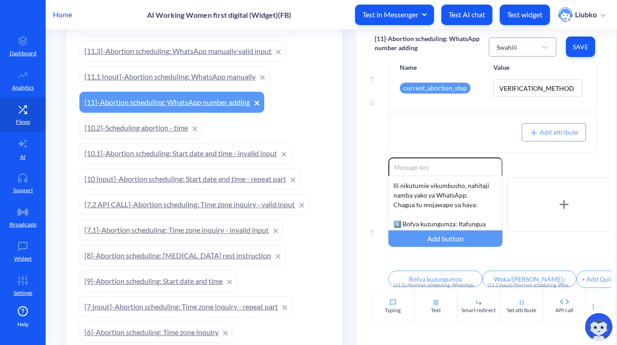
click at [516, 48] on div "Swahili" at bounding box center [514, 47] width 45 height 16
click at [506, 135] on div "Spanish" at bounding box center [523, 138] width 68 height 17
type input "Hacer clic para chatear"
type input "Ingresar manualmente"
click at [515, 51] on div "Spanish" at bounding box center [507, 47] width 22 height 10
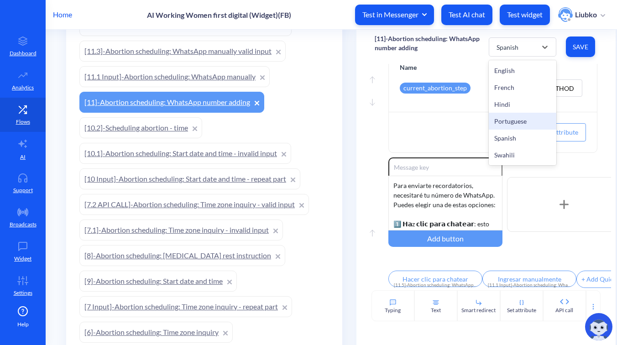
click at [507, 114] on div "Portuguese" at bounding box center [523, 121] width 68 height 17
type input "Clique para conversar"
type input "Inserir manualmente"
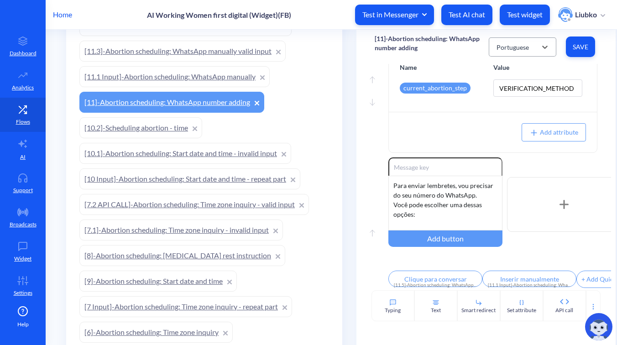
click at [514, 48] on div "Portuguese" at bounding box center [512, 47] width 32 height 10
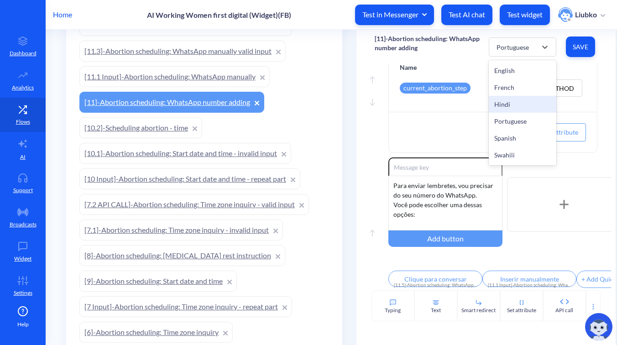
click at [505, 106] on div "Hindi" at bounding box center [523, 104] width 68 height 17
type input "चैट करने के लिए क्लिक करें"
type input "मैन्युअली दर्ज करें"
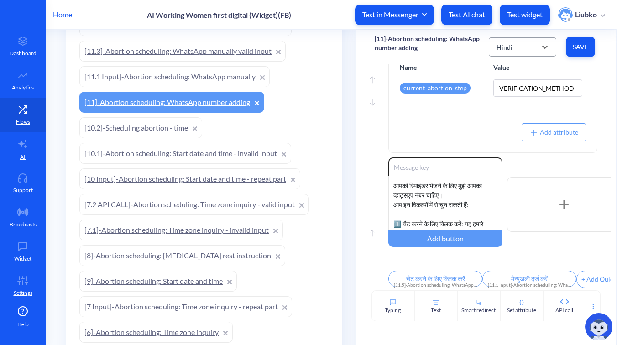
click at [514, 49] on div "Hindi" at bounding box center [514, 47] width 45 height 16
click at [510, 86] on div "French" at bounding box center [523, 87] width 68 height 17
type input "Cliquer pour chatter"
type input "Saisir manuellement"
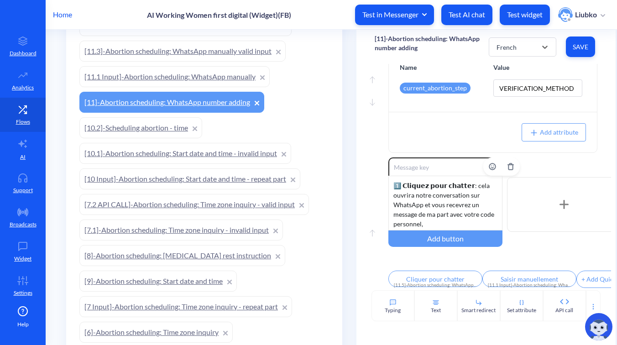
scroll to position [75, 0]
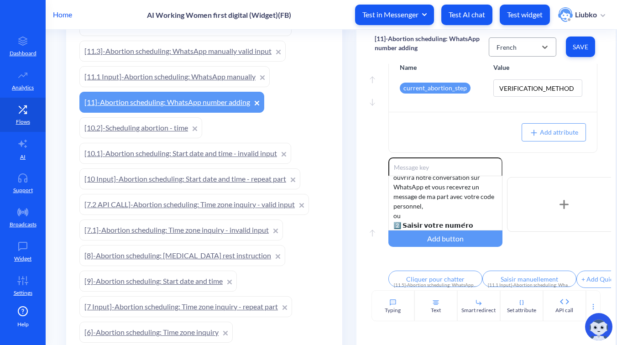
click at [519, 43] on div "French" at bounding box center [514, 47] width 45 height 16
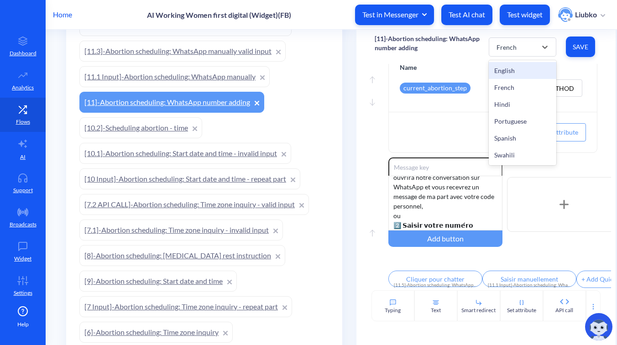
click at [515, 71] on div "English" at bounding box center [523, 70] width 68 height 17
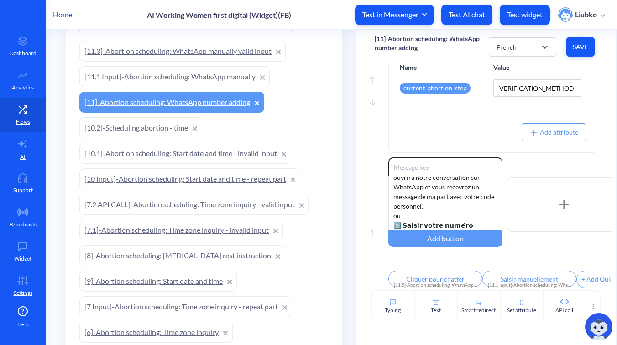
type input "Click to chat"
type input "Enter manually"
click at [183, 75] on link "[11.1 Input]-Abortion scheduling: WhatsApp manually" at bounding box center [174, 76] width 190 height 21
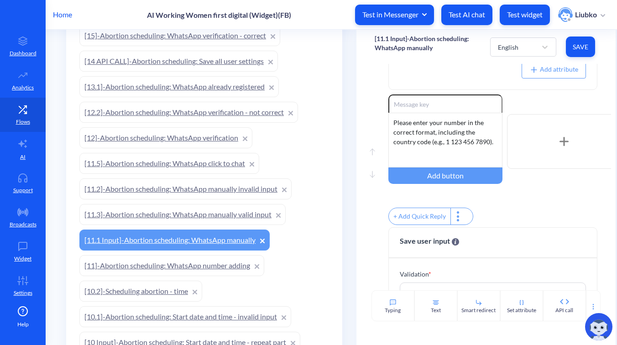
scroll to position [179, 0]
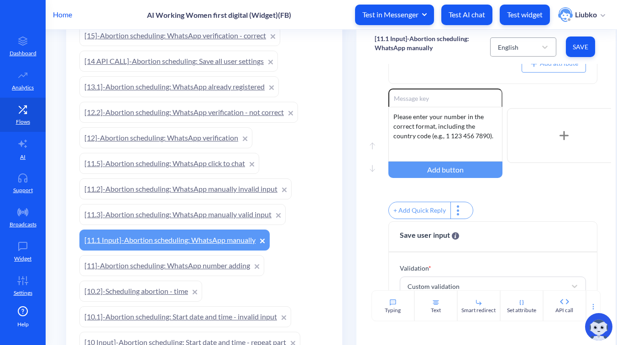
click at [523, 44] on div "English" at bounding box center [514, 47] width 43 height 16
click at [514, 89] on div "French" at bounding box center [523, 87] width 66 height 17
click at [521, 47] on div "French" at bounding box center [514, 47] width 43 height 16
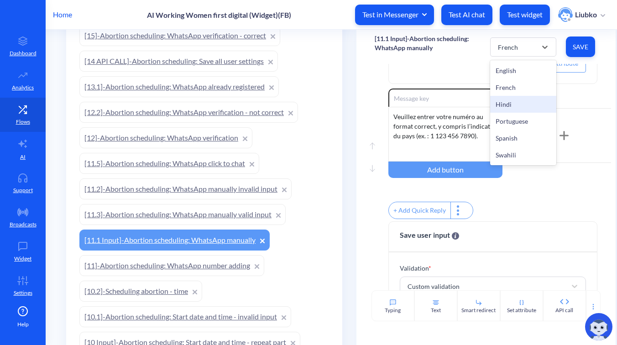
click at [514, 100] on div "Hindi" at bounding box center [523, 104] width 66 height 17
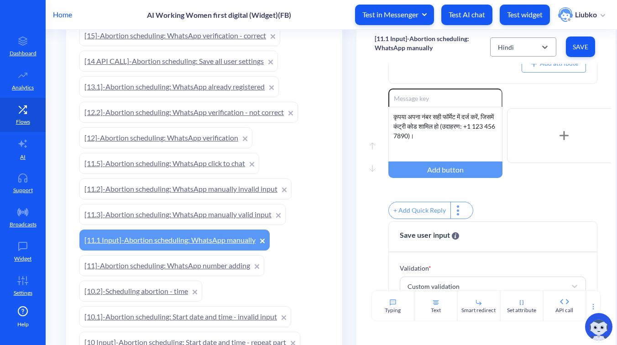
click at [522, 41] on div "Hindi" at bounding box center [514, 47] width 43 height 16
click at [524, 106] on div "Hindi" at bounding box center [523, 104] width 66 height 17
click at [524, 43] on div "Hindi" at bounding box center [514, 47] width 43 height 16
click at [516, 122] on div "Portuguese" at bounding box center [523, 121] width 66 height 17
click at [525, 46] on div "Portuguese" at bounding box center [514, 47] width 32 height 10
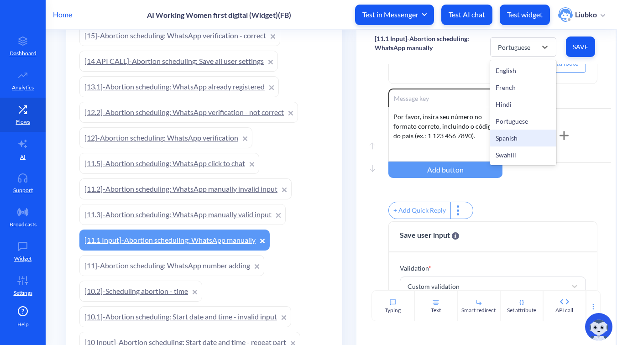
click at [520, 139] on div "Spanish" at bounding box center [523, 138] width 66 height 17
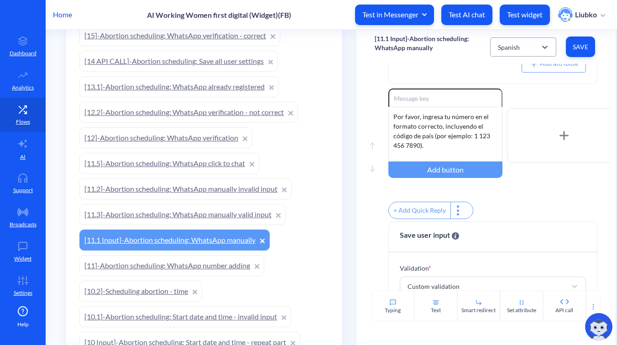
click at [519, 45] on div "Spanish" at bounding box center [514, 47] width 43 height 16
click at [511, 153] on div "Swahili" at bounding box center [523, 154] width 66 height 17
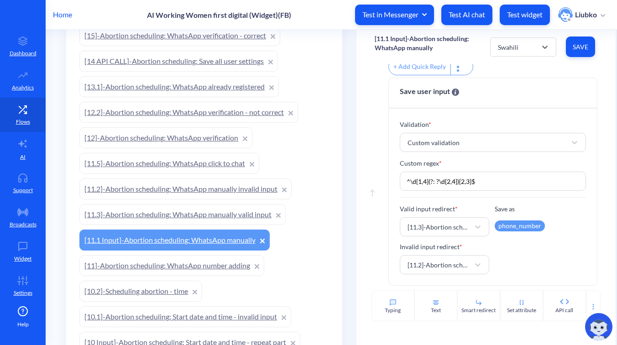
scroll to position [328, 0]
click at [201, 213] on link "[11.3]-Abortion scheduling: WhatsApp manually valid input" at bounding box center [182, 214] width 206 height 21
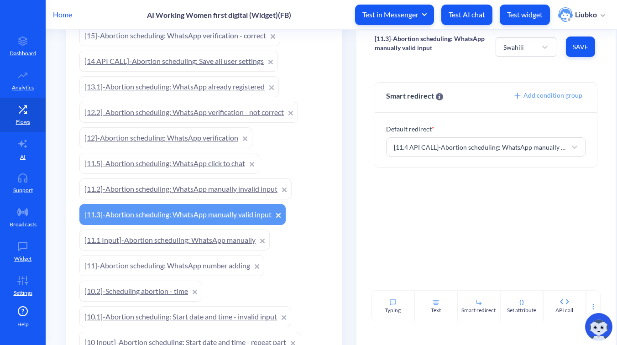
click at [201, 188] on link "[11.2]-Abortion scheduling: WhatsApp manually invalid input" at bounding box center [185, 188] width 212 height 21
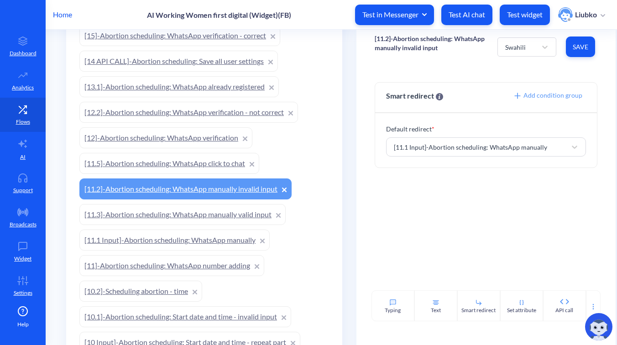
click at [199, 171] on link "[11.5]-Abortion scheduling: WhatsApp click to chat" at bounding box center [169, 163] width 180 height 21
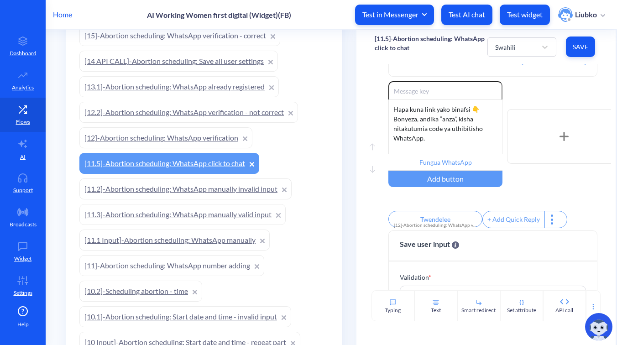
scroll to position [136, 0]
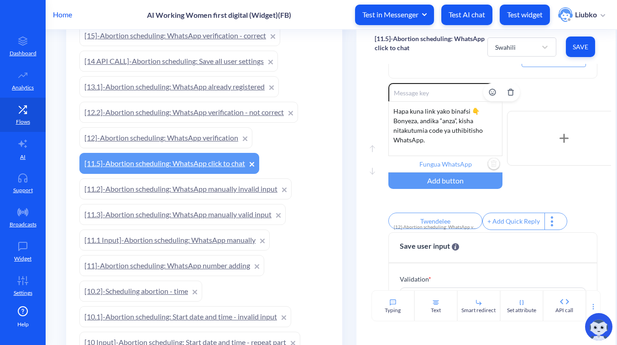
click at [461, 164] on input "Fungua WhatsApp" at bounding box center [445, 164] width 114 height 16
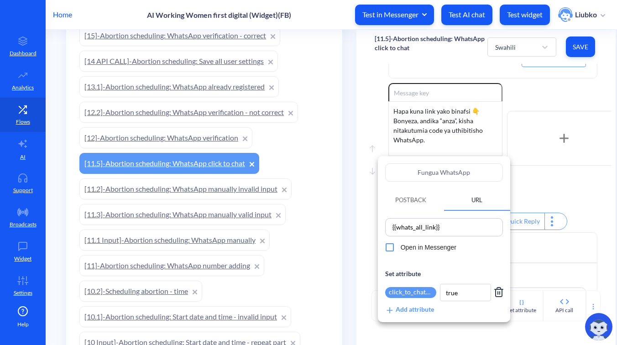
click at [579, 205] on div at bounding box center [308, 172] width 617 height 345
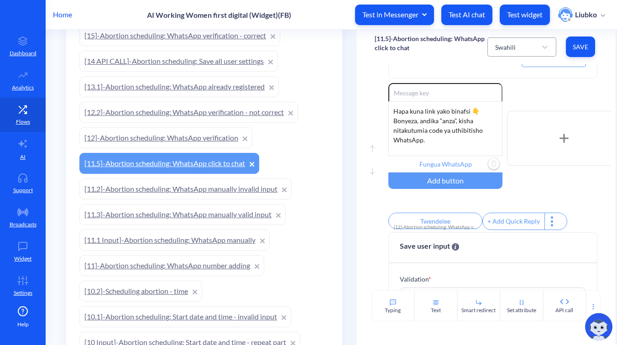
click at [528, 47] on div "Swahili" at bounding box center [513, 47] width 46 height 16
click at [519, 68] on div "English" at bounding box center [521, 70] width 69 height 17
type input "Open WhatsApp chat"
type input "Continue"
click at [526, 47] on div "English" at bounding box center [513, 47] width 46 height 16
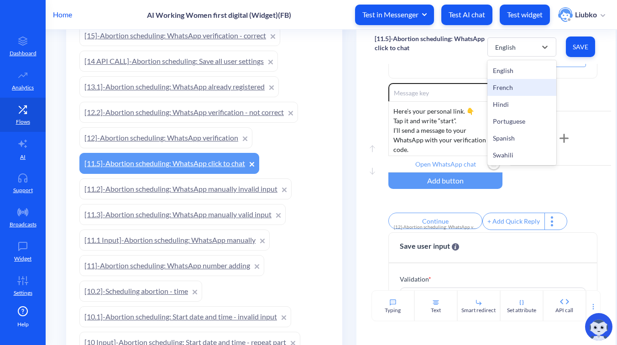
click at [518, 85] on div "French" at bounding box center [521, 87] width 69 height 17
type input "Ouvrir le chat WhatsApp"
type input "Continuer"
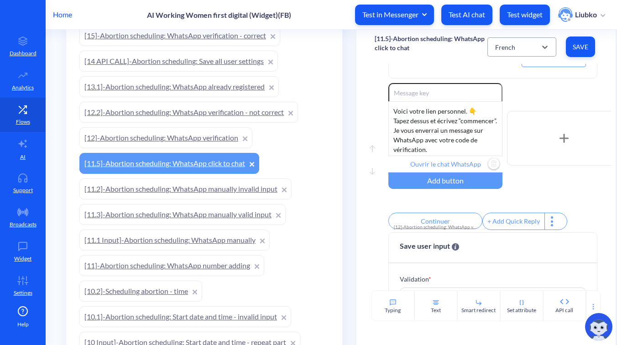
click at [529, 51] on div "French" at bounding box center [513, 47] width 46 height 16
click at [510, 100] on div "Hindi" at bounding box center [521, 104] width 69 height 17
type input "व्हाट्सएप चैट खोलें"
type input "जारी रखें"
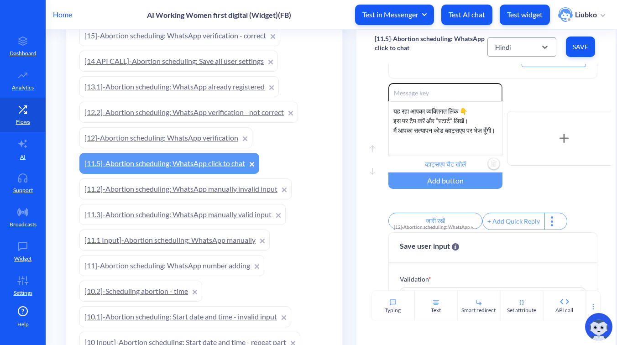
click at [525, 46] on div "Hindi" at bounding box center [513, 47] width 46 height 16
click at [520, 119] on div "Portuguese" at bounding box center [521, 121] width 69 height 17
type input "Abrir chat do WhatsApp"
type input "Continuar"
click at [533, 50] on div "Portuguese" at bounding box center [513, 47] width 46 height 16
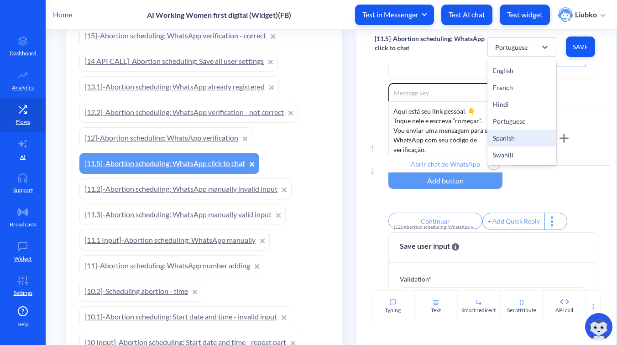
click at [512, 138] on div "Spanish" at bounding box center [521, 138] width 69 height 17
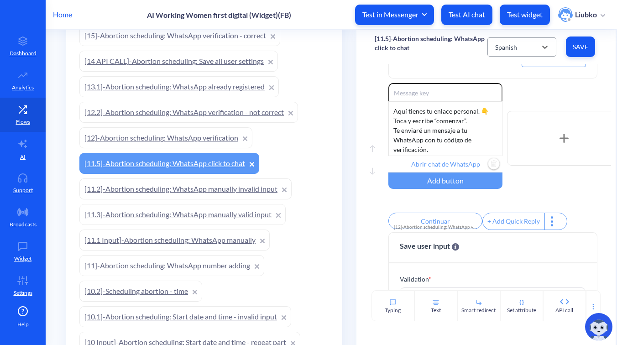
click at [526, 49] on div "Spanish" at bounding box center [513, 47] width 46 height 16
click at [510, 151] on div "Swahili" at bounding box center [521, 154] width 69 height 17
type input "Fungua WhatsApp"
type input "Twendelee"
click at [189, 143] on link "[12]-Abortion scheduling: WhatsApp verification" at bounding box center [165, 137] width 173 height 21
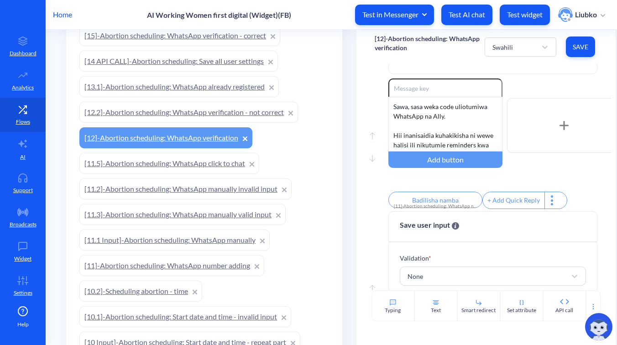
scroll to position [197, 0]
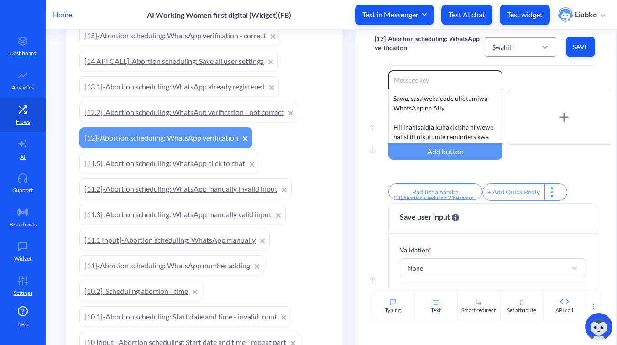
click at [537, 48] on div at bounding box center [544, 47] width 16 height 16
click at [516, 130] on div "Spanish" at bounding box center [520, 138] width 72 height 17
click at [519, 46] on div "Spanish" at bounding box center [512, 47] width 49 height 16
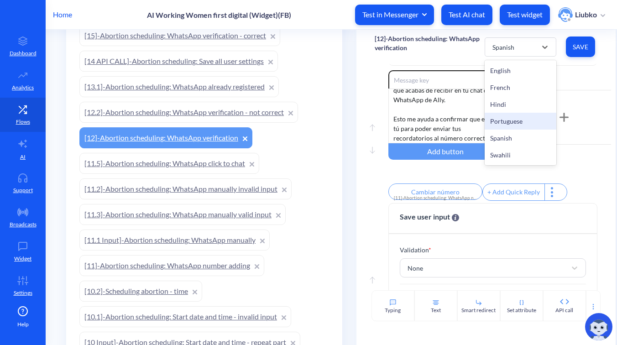
click at [505, 116] on div "Portuguese" at bounding box center [520, 121] width 72 height 17
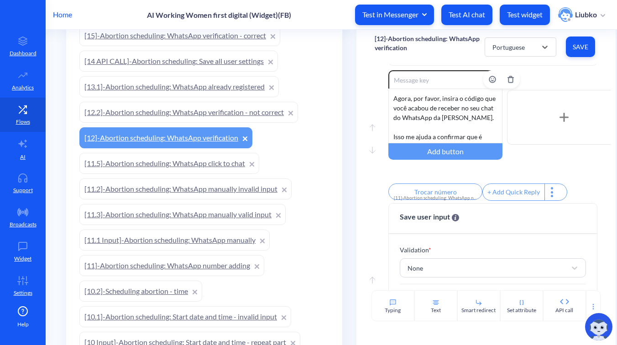
scroll to position [27, 0]
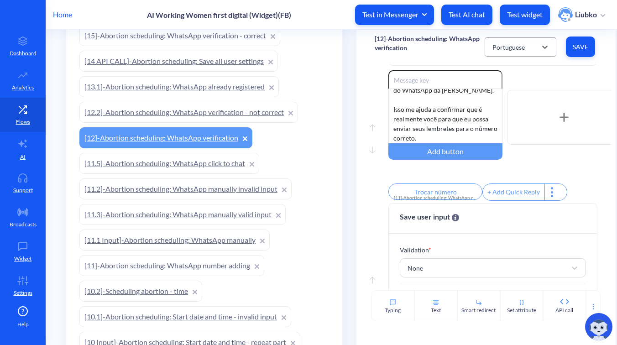
click at [518, 52] on div "Portuguese" at bounding box center [512, 47] width 49 height 16
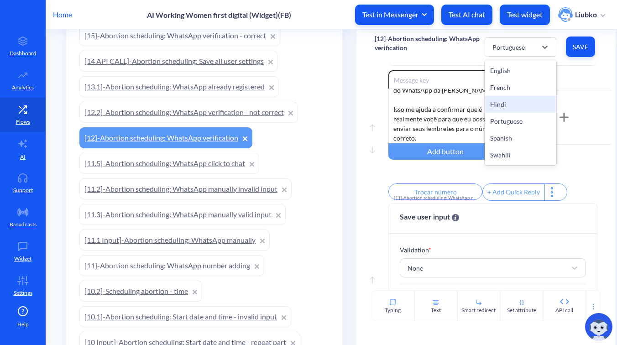
click at [511, 104] on div "Hindi" at bounding box center [520, 104] width 72 height 17
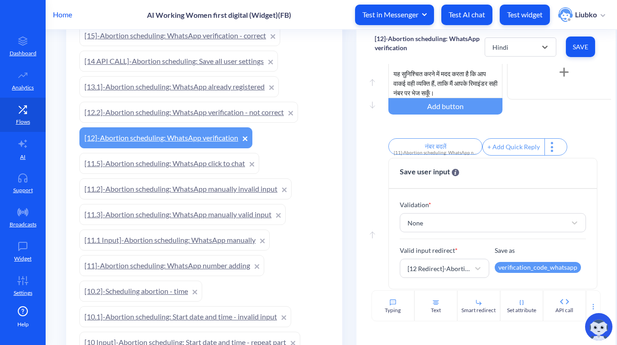
scroll to position [250, 0]
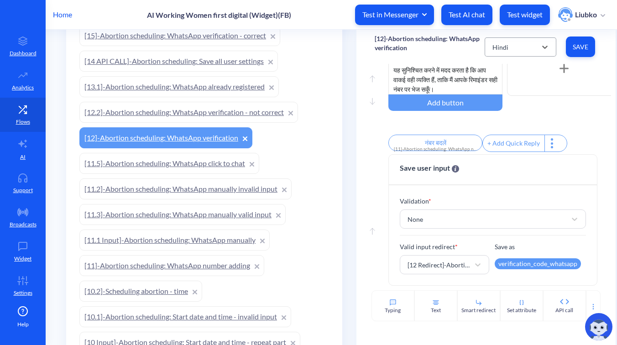
click at [523, 47] on div "Hindi" at bounding box center [512, 47] width 49 height 16
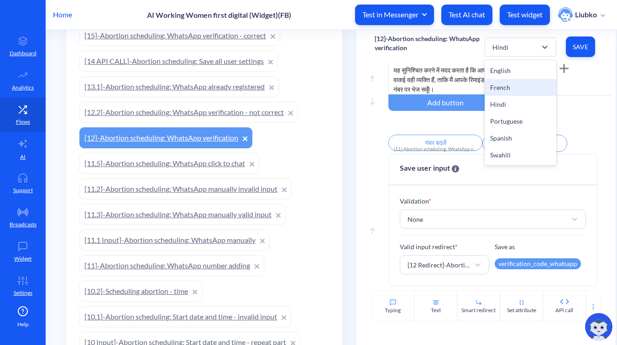
click at [509, 89] on div "French" at bounding box center [520, 87] width 72 height 17
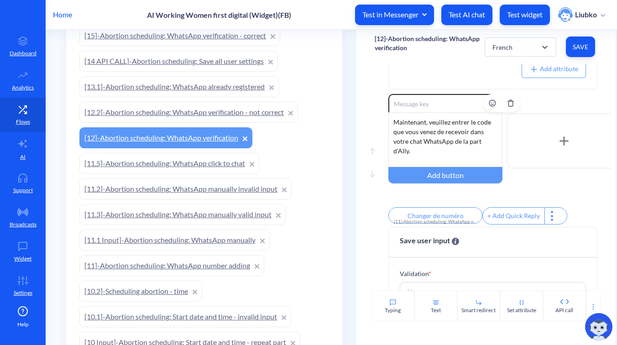
scroll to position [27, 0]
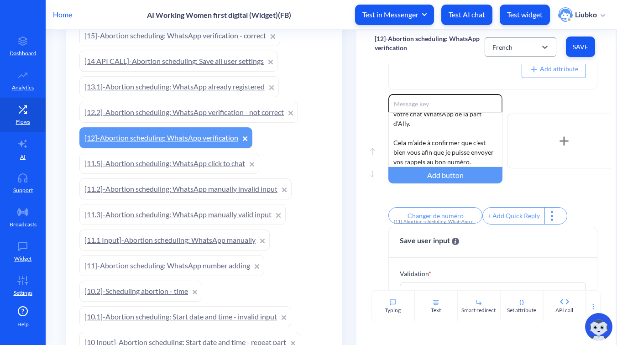
click at [525, 49] on div "French" at bounding box center [512, 47] width 49 height 16
click at [516, 69] on div "English" at bounding box center [520, 70] width 72 height 17
click at [507, 52] on div "English" at bounding box center [512, 47] width 49 height 16
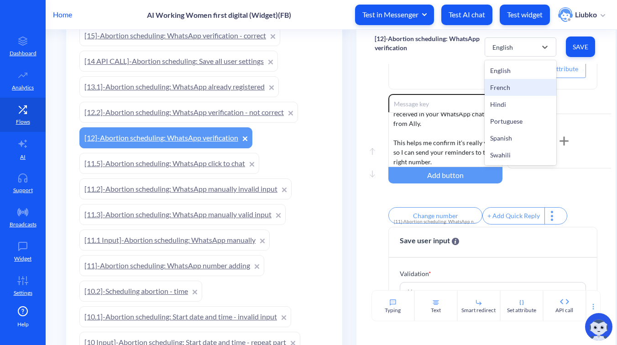
click at [502, 84] on div "French" at bounding box center [520, 87] width 72 height 17
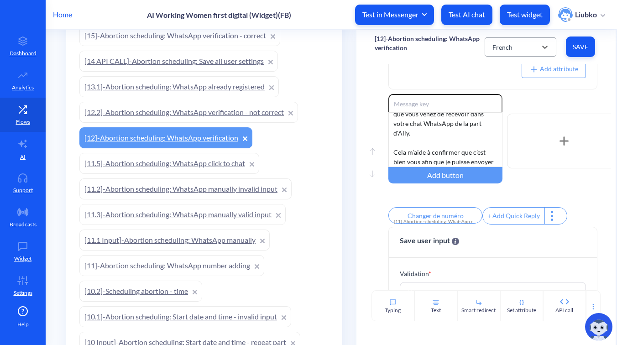
click at [516, 50] on div "French" at bounding box center [512, 47] width 49 height 16
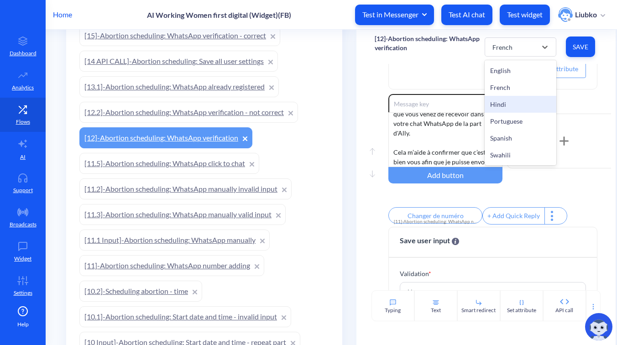
click at [510, 100] on div "Hindi" at bounding box center [520, 104] width 72 height 17
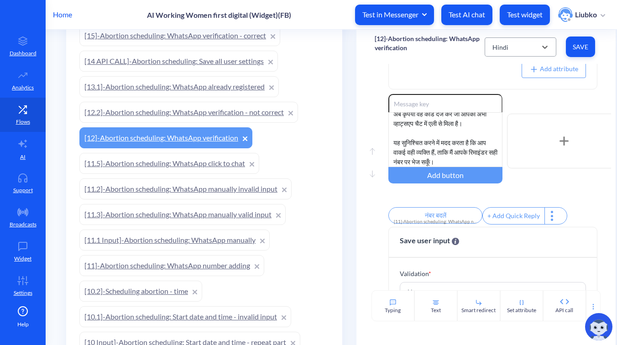
click at [516, 44] on div "Hindi" at bounding box center [512, 47] width 49 height 16
click at [507, 115] on div "Portuguese" at bounding box center [520, 121] width 72 height 17
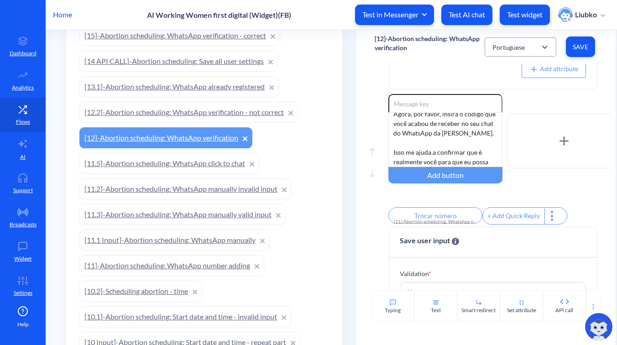
click at [505, 51] on div "Portuguese" at bounding box center [508, 47] width 32 height 10
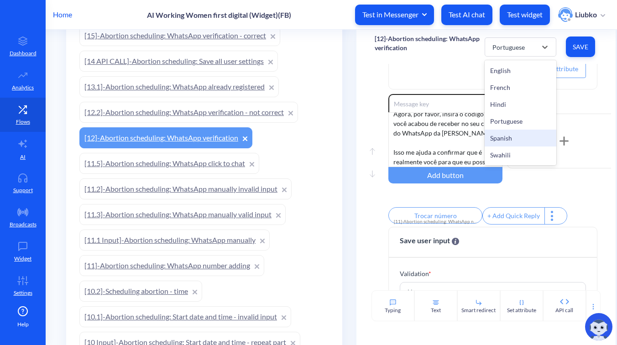
click at [502, 140] on div "Spanish" at bounding box center [520, 138] width 72 height 17
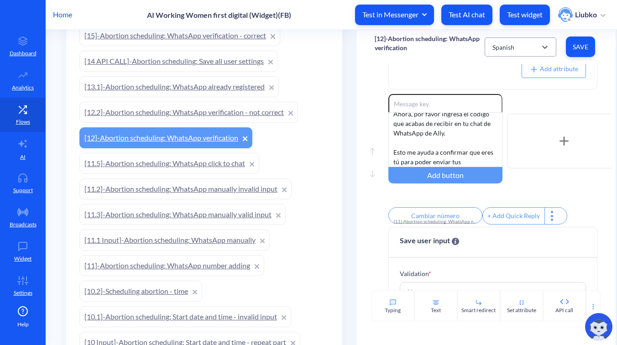
click at [504, 49] on div "Spanish" at bounding box center [503, 47] width 22 height 10
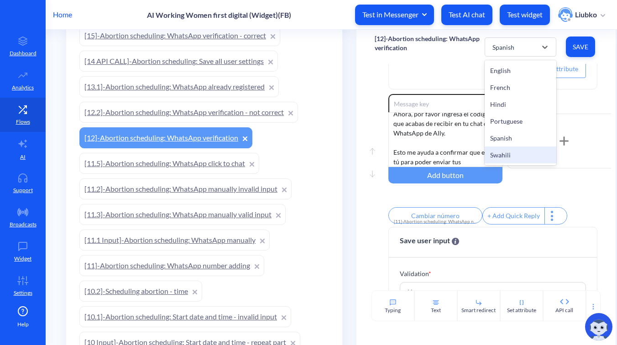
click at [513, 158] on div "Swahili" at bounding box center [520, 154] width 72 height 17
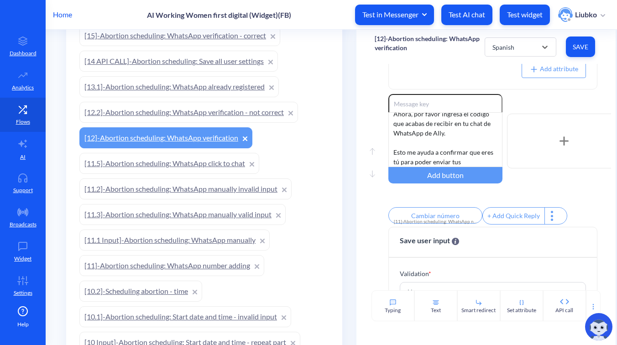
type input "Badilisha namba"
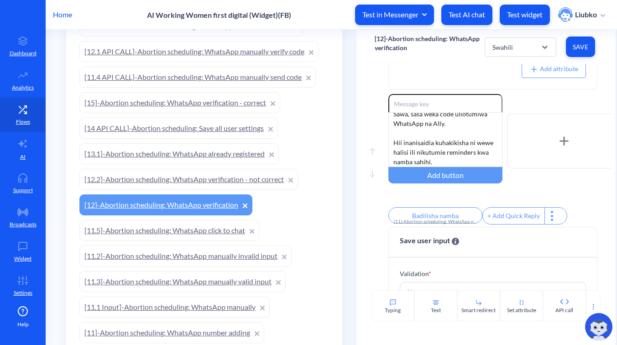
click at [218, 182] on link "[12.2]-Abortion scheduling: WhatsApp verification - not correct" at bounding box center [188, 179] width 219 height 21
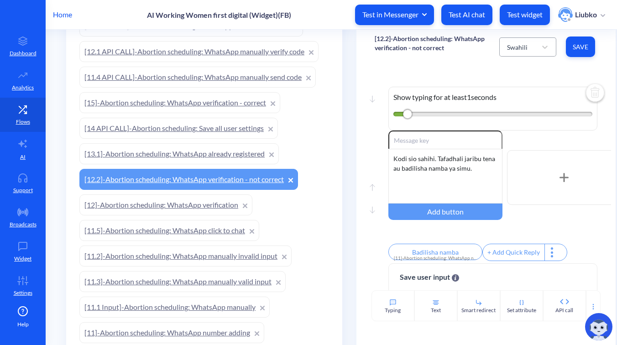
click at [524, 49] on div "Swahili" at bounding box center [517, 47] width 21 height 10
click at [518, 137] on div "Spanish" at bounding box center [527, 138] width 57 height 17
click at [526, 47] on div "Spanish" at bounding box center [518, 47] width 22 height 10
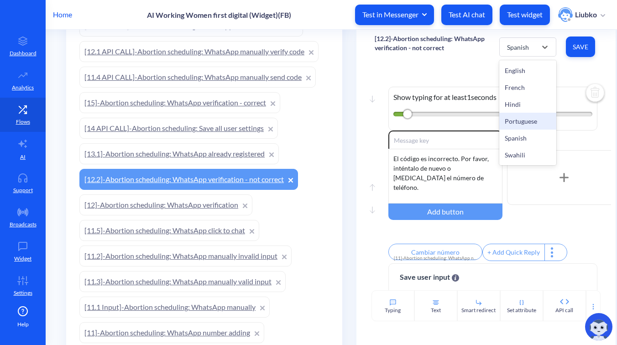
click at [517, 122] on div "Portuguese" at bounding box center [527, 121] width 57 height 17
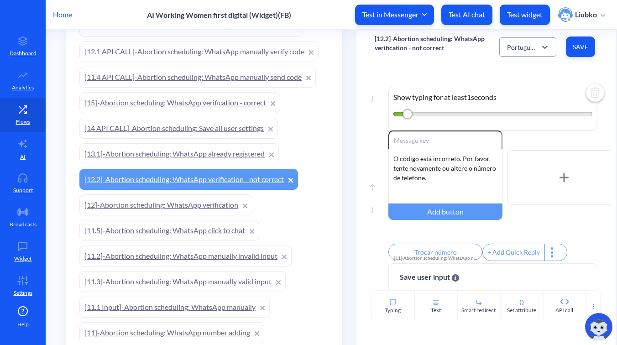
click at [522, 42] on div "Portuguese" at bounding box center [522, 47] width 31 height 10
click at [524, 104] on div "Hindi" at bounding box center [527, 104] width 57 height 17
click at [524, 42] on div "Hindi" at bounding box center [519, 47] width 34 height 16
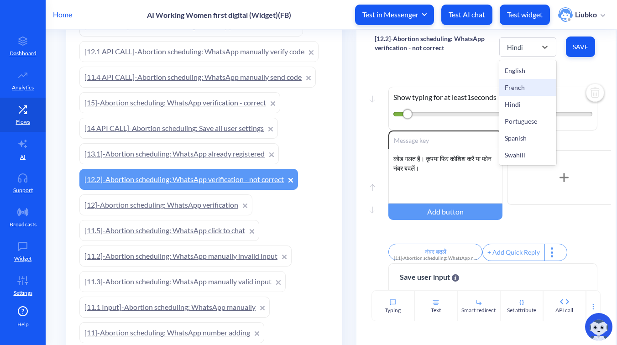
click at [519, 85] on div "French" at bounding box center [527, 87] width 57 height 17
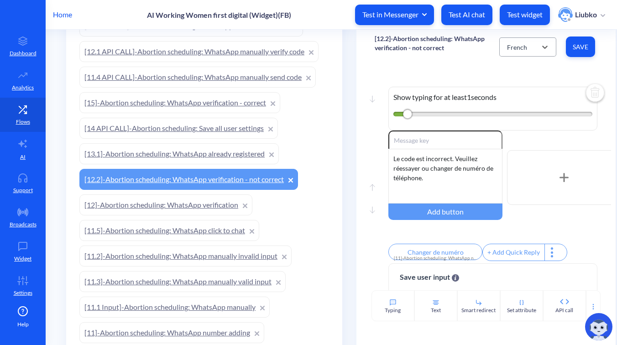
click at [518, 50] on div "French" at bounding box center [517, 47] width 20 height 10
click at [520, 71] on div "English" at bounding box center [527, 70] width 57 height 17
type input "Change number"
click at [224, 152] on link "[13.1]-Abortion scheduling: WhatsApp already registered" at bounding box center [178, 153] width 199 height 21
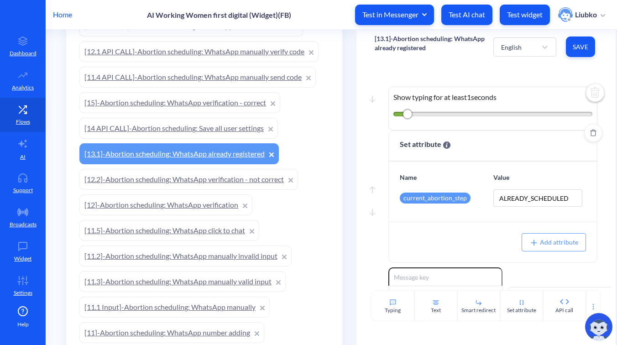
scroll to position [116, 0]
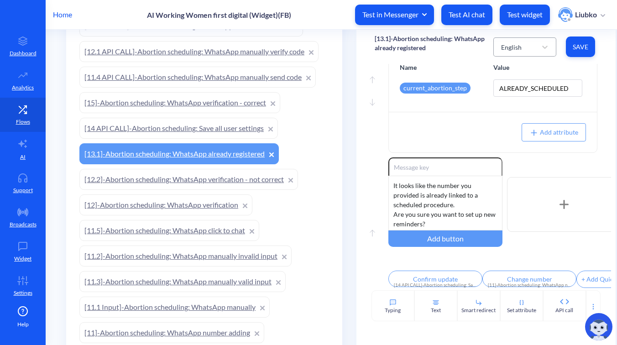
click at [531, 49] on div "English" at bounding box center [516, 47] width 40 height 16
click at [530, 84] on div "French" at bounding box center [524, 87] width 63 height 17
type input "Confirmer la mise à jour"
type input "Changer de numéro"
click at [524, 46] on div "French" at bounding box center [516, 47] width 40 height 16
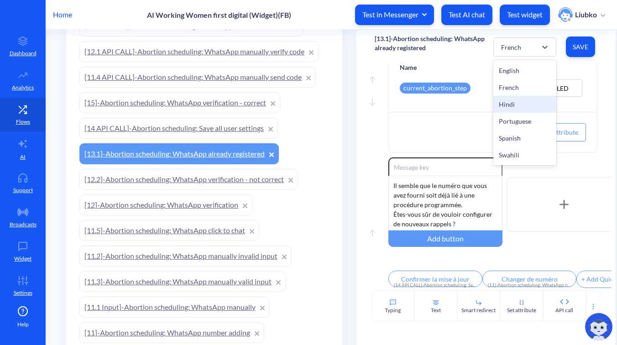
click at [515, 104] on div "Hindi" at bounding box center [524, 104] width 63 height 17
type input "अपडेट की पुष्टि करें"
type input "नंबर बदलें"
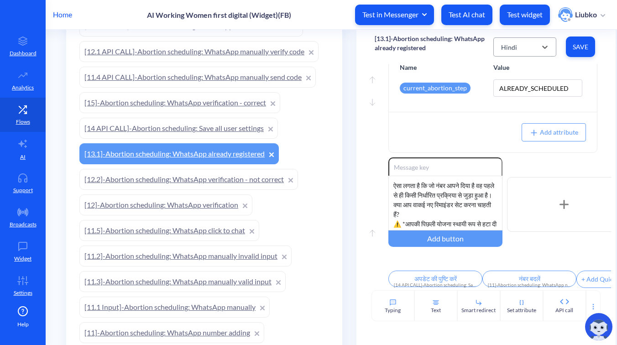
click at [516, 49] on div "Hindi" at bounding box center [516, 47] width 40 height 16
click at [512, 119] on div "Portuguese" at bounding box center [524, 121] width 63 height 17
type input "Confirmar atualização"
type input "Trocar número"
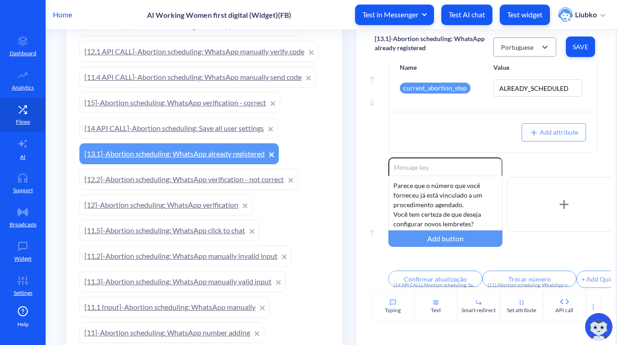
click at [517, 41] on div "Portuguese" at bounding box center [516, 47] width 40 height 16
click at [515, 135] on div "Spanish" at bounding box center [524, 138] width 63 height 17
type input "Confirmar actualización"
type input "Cambiar número"
click at [520, 46] on div "Spanish" at bounding box center [512, 47] width 22 height 10
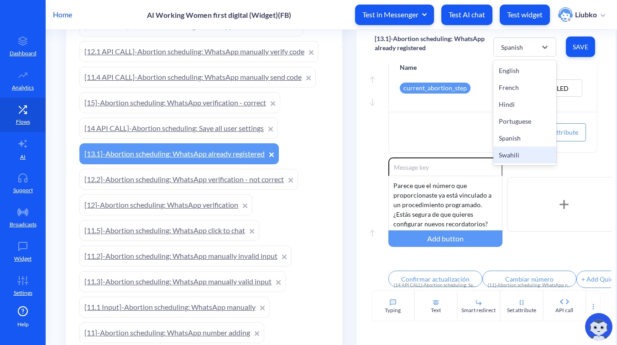
click at [516, 151] on div "Swahili" at bounding box center [524, 154] width 63 height 17
type input "Thibitisha sasisho"
type input "Badilisha namba"
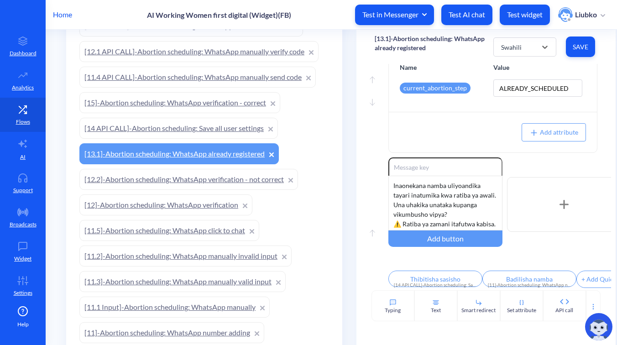
click at [191, 130] on link "[14 API CALL]-Abortion scheduling: Save all user settings" at bounding box center [178, 128] width 198 height 21
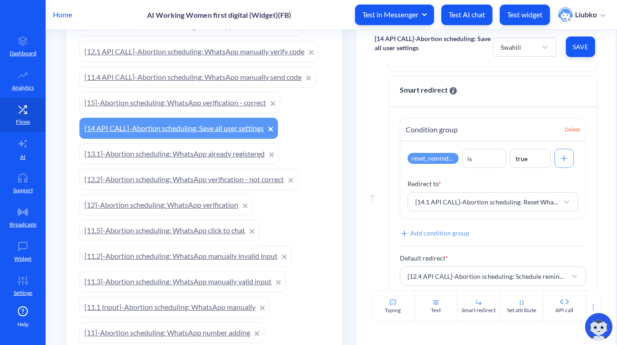
scroll to position [272, 0]
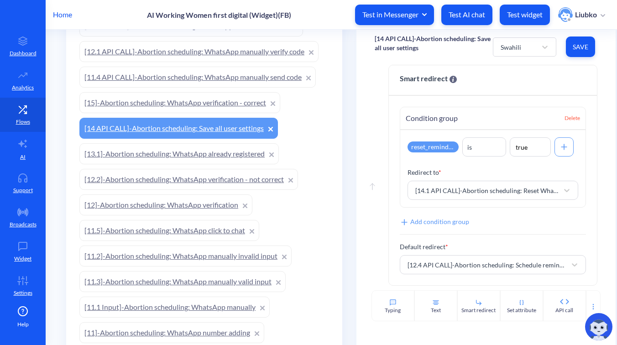
click at [228, 105] on link "[15]-Abortion scheduling: WhatsApp verification - correct" at bounding box center [179, 102] width 201 height 21
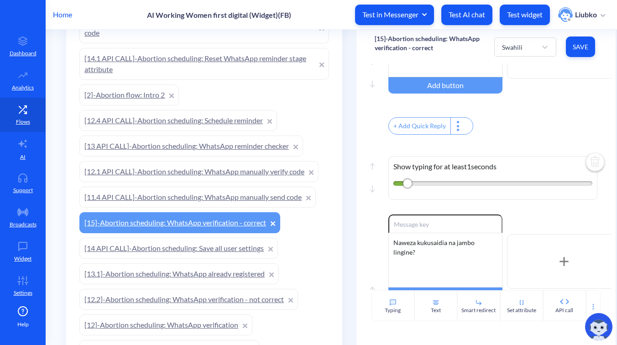
scroll to position [587, 0]
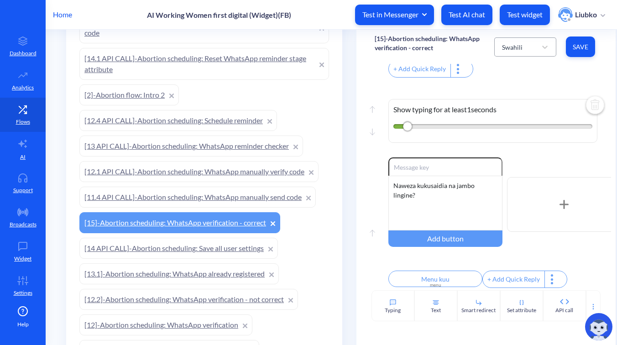
click at [523, 45] on div "Swahili" at bounding box center [516, 47] width 39 height 16
click at [519, 135] on div "Spanish" at bounding box center [525, 138] width 62 height 17
click at [531, 48] on div "Spanish" at bounding box center [516, 47] width 39 height 16
click at [519, 150] on div "Swahili" at bounding box center [525, 154] width 62 height 17
click at [517, 45] on div "Swahili" at bounding box center [512, 47] width 21 height 10
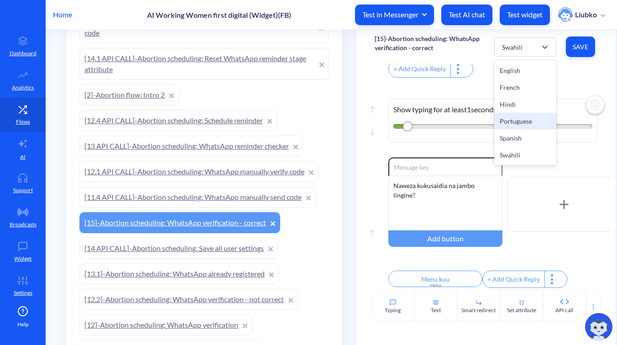
click at [514, 124] on div "Portuguese" at bounding box center [525, 121] width 62 height 17
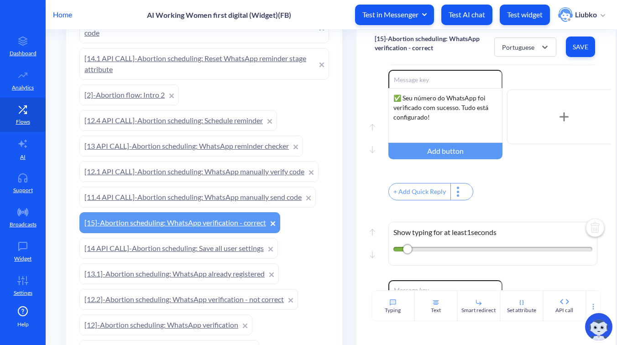
scroll to position [445, 0]
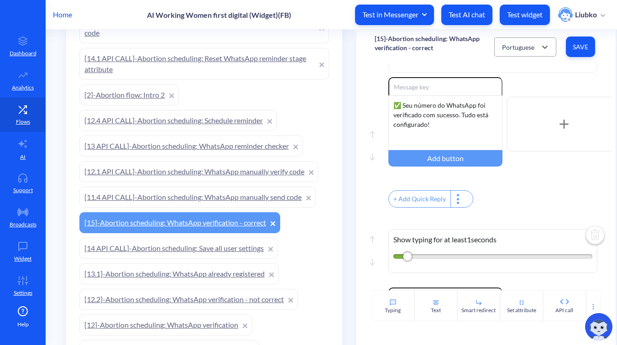
click at [534, 47] on div "Portuguese" at bounding box center [516, 47] width 39 height 16
click at [524, 99] on div "Hindi" at bounding box center [525, 104] width 62 height 17
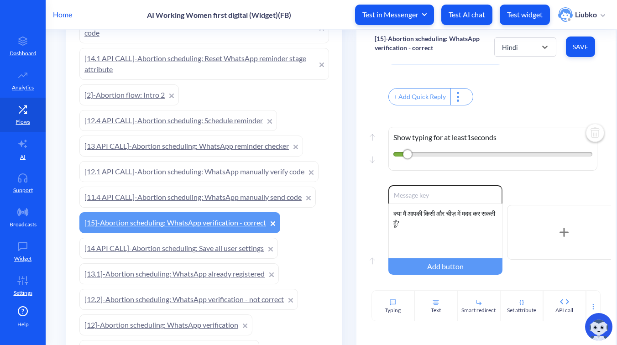
scroll to position [587, 0]
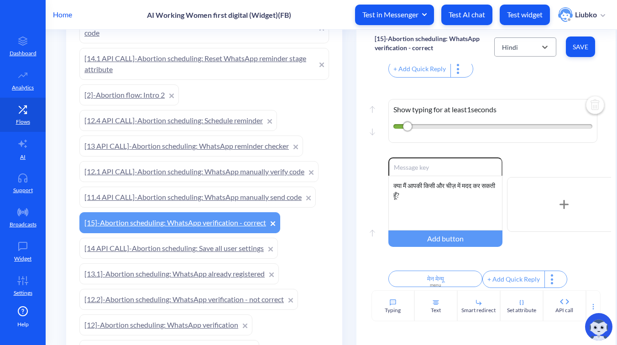
click at [527, 43] on div "Hindi" at bounding box center [516, 47] width 39 height 16
click at [520, 84] on div "French" at bounding box center [525, 87] width 62 height 17
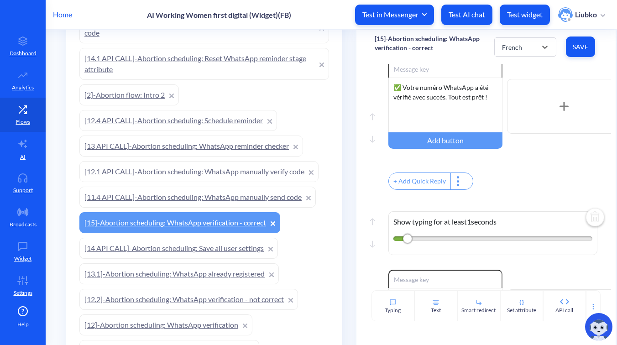
scroll to position [457, 0]
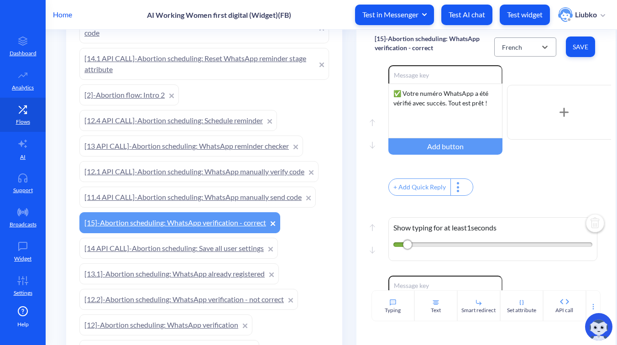
click at [532, 43] on div "French" at bounding box center [516, 47] width 39 height 16
click at [527, 68] on div "English" at bounding box center [525, 70] width 62 height 17
type input "Main menu"
click at [246, 197] on link "[11.4 API CALL]-Abortion scheduling: WhatsApp manually send code" at bounding box center [197, 197] width 236 height 21
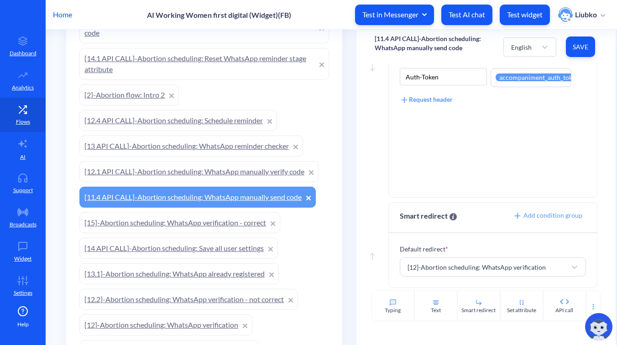
scroll to position [137, 0]
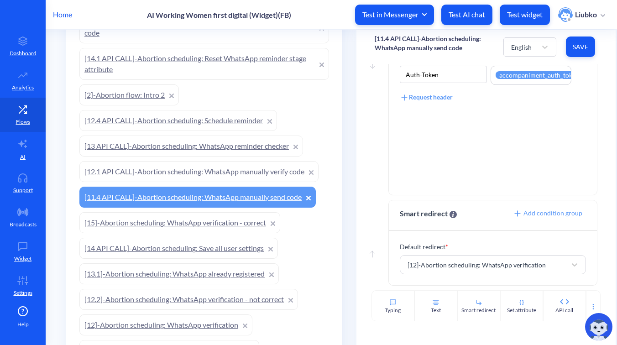
click at [224, 174] on link "[12.1 API CALL]-Abortion scheduling: WhatsApp manually verify code" at bounding box center [198, 171] width 239 height 21
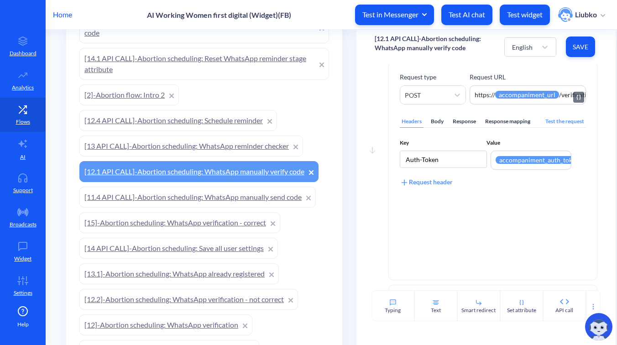
scroll to position [19, 0]
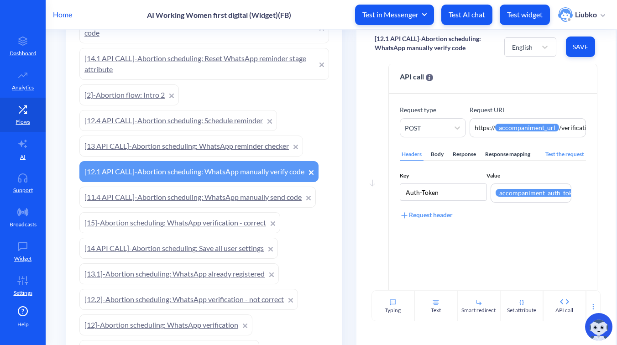
click at [206, 145] on link "[13 API CALL]-Abortion scheduling: WhatsApp reminder checker" at bounding box center [191, 145] width 224 height 21
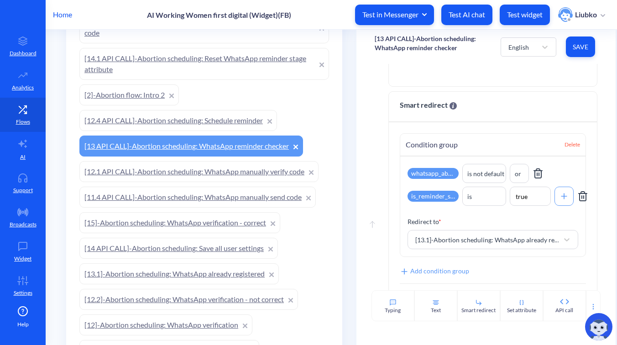
scroll to position [549, 0]
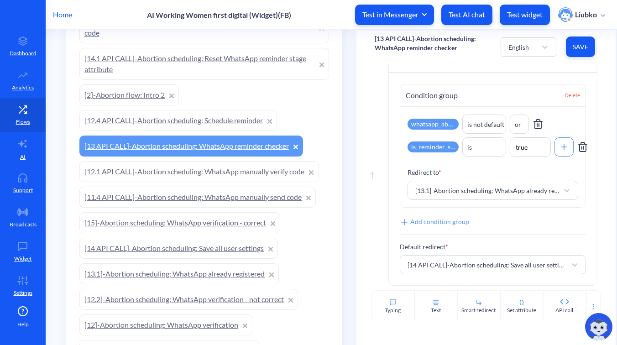
click at [214, 116] on link "[12.4 API CALL]-Abortion scheduling: Schedule reminder" at bounding box center [178, 120] width 198 height 21
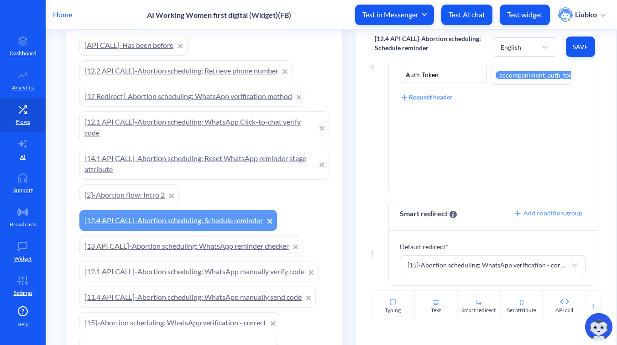
scroll to position [212, 0]
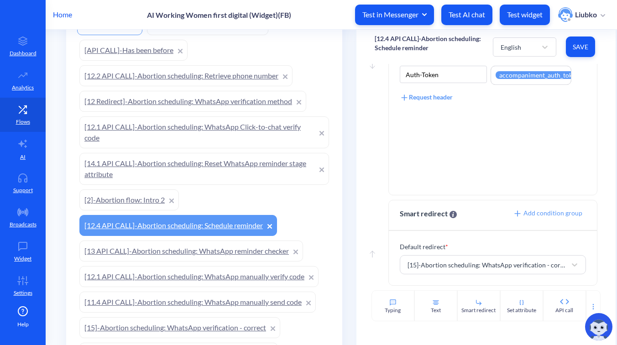
click at [138, 204] on link "[2]-Abortion flow: Intro 2" at bounding box center [128, 199] width 99 height 21
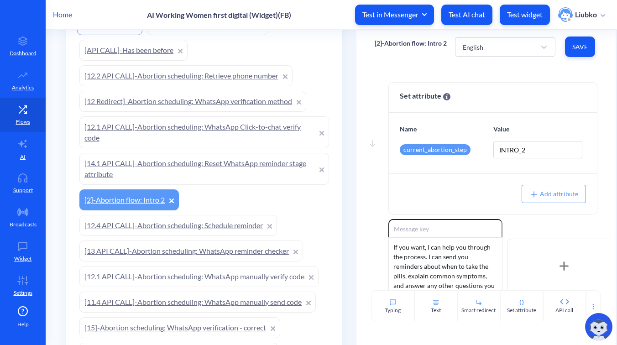
click at [160, 167] on link "[14.1 API CALL]-Abortion scheduling: Reset WhatsApp reminder stage attribute" at bounding box center [204, 169] width 250 height 32
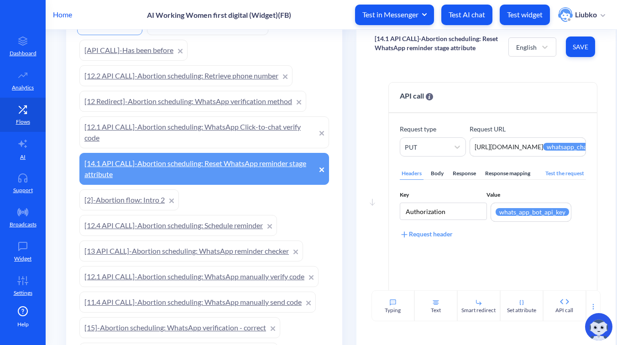
click at [128, 199] on link "[2]-Abortion flow: Intro 2" at bounding box center [128, 199] width 99 height 21
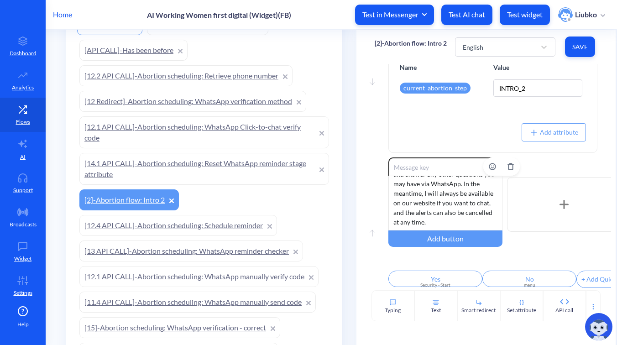
scroll to position [75, 0]
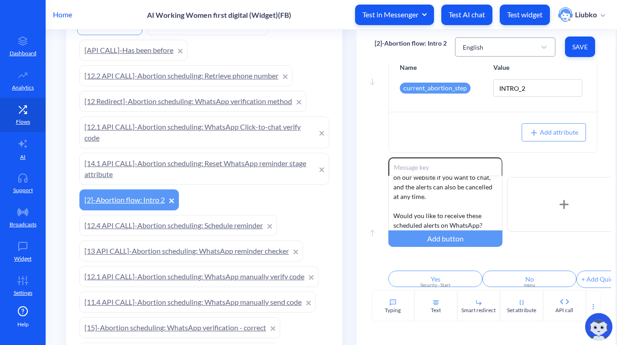
click at [494, 50] on div "English" at bounding box center [497, 47] width 78 height 16
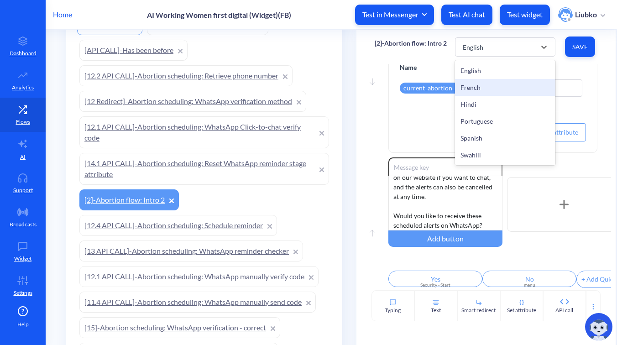
click at [486, 80] on div "French" at bounding box center [505, 87] width 100 height 17
type input "Oui"
type input "Non"
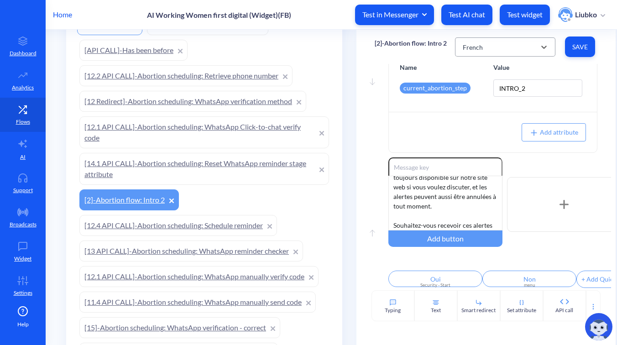
click at [500, 50] on div "French" at bounding box center [497, 47] width 78 height 16
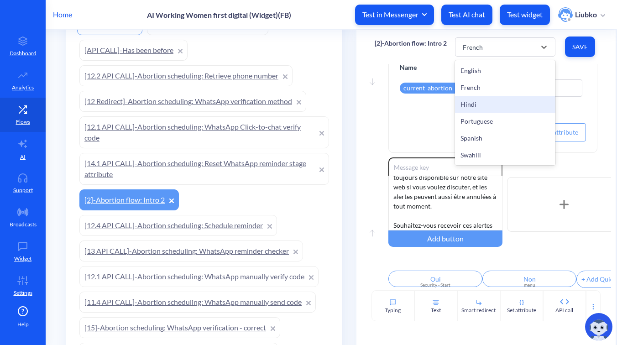
click at [487, 104] on div "Hindi" at bounding box center [505, 104] width 100 height 17
type input "हाँ"
type input "नहीं"
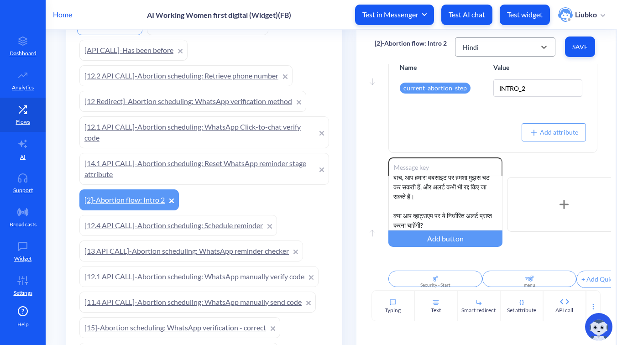
click at [498, 48] on div "Hindi" at bounding box center [497, 47] width 78 height 16
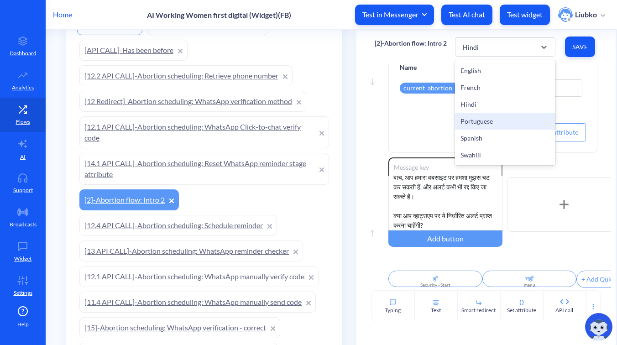
click at [489, 119] on div "Portuguese" at bounding box center [505, 121] width 100 height 17
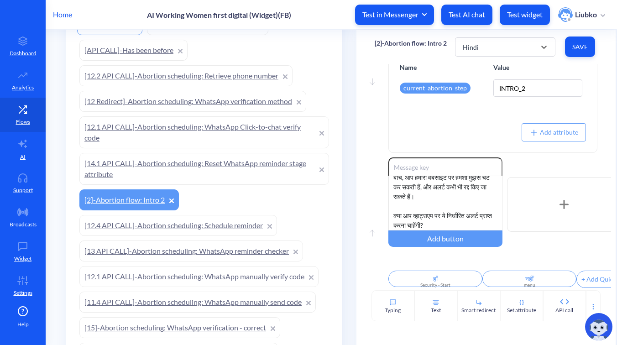
type input "Sim"
type input "Não"
click at [498, 45] on div "Portuguese" at bounding box center [497, 47] width 78 height 16
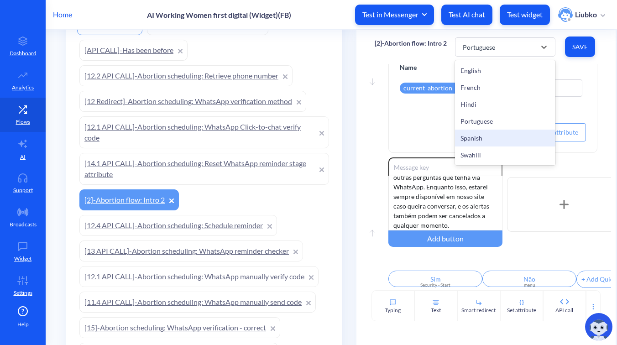
click at [485, 136] on div "Spanish" at bounding box center [505, 138] width 100 height 17
type input "Sí"
type input "No"
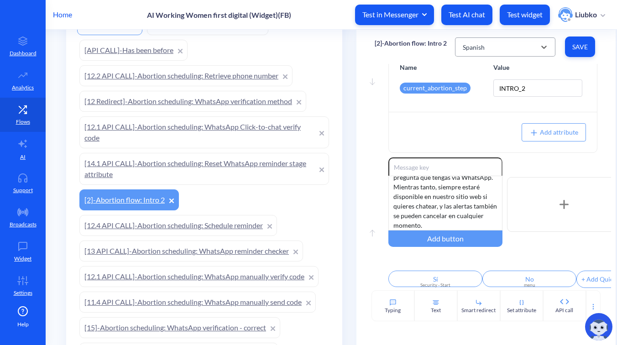
click at [494, 47] on div "Spanish" at bounding box center [497, 47] width 78 height 16
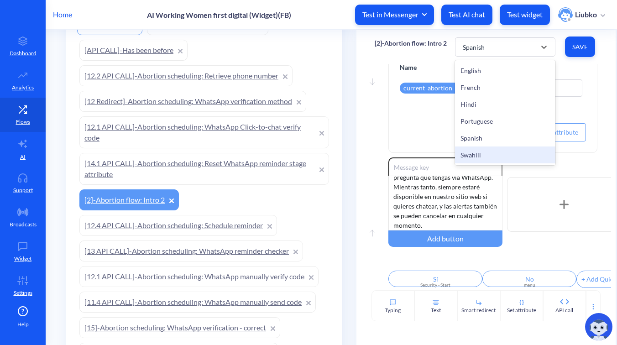
click at [492, 156] on div "Swahili" at bounding box center [505, 154] width 100 height 17
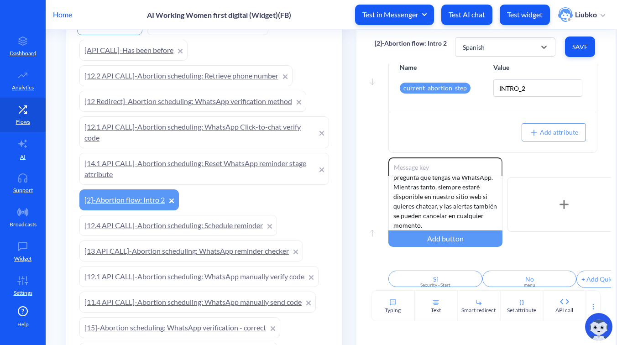
type input "Ndiyo"
type input "Hapana"
click at [211, 172] on link "[14.1 API CALL]-Abortion scheduling: Reset WhatsApp reminder stage attribute" at bounding box center [204, 169] width 250 height 32
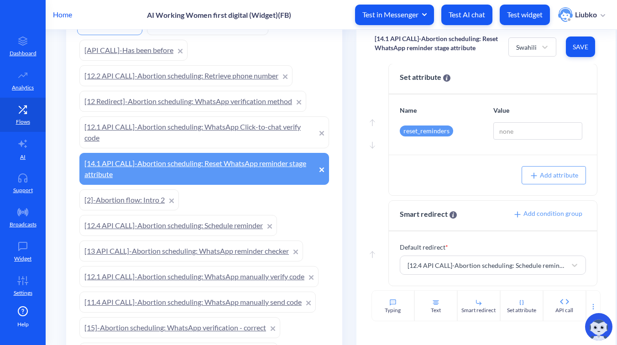
scroll to position [274, 0]
click at [204, 132] on link "[12.1 API CALL]-Abortion scheduling: WhatsApp Click-to-chat verify code" at bounding box center [204, 132] width 250 height 32
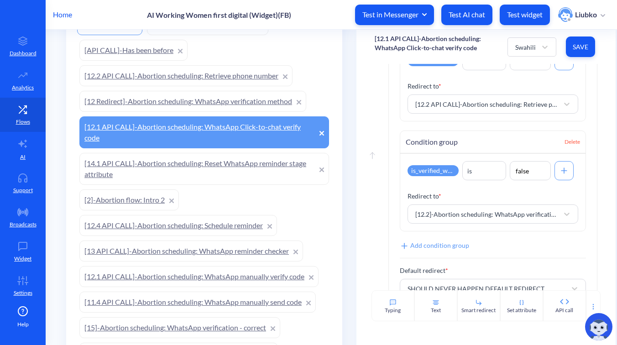
scroll to position [382, 0]
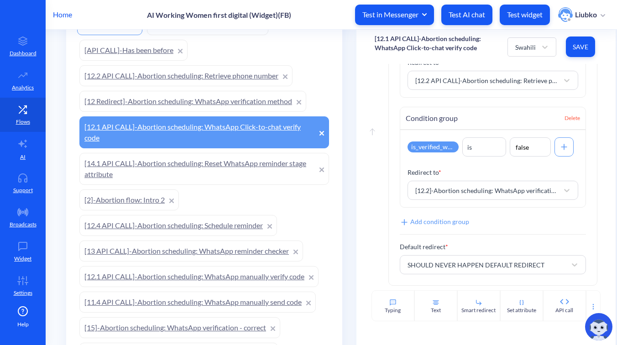
click at [203, 103] on link "[12 Redirect]-Abortion scheduling: WhatsApp verification method" at bounding box center [192, 101] width 227 height 21
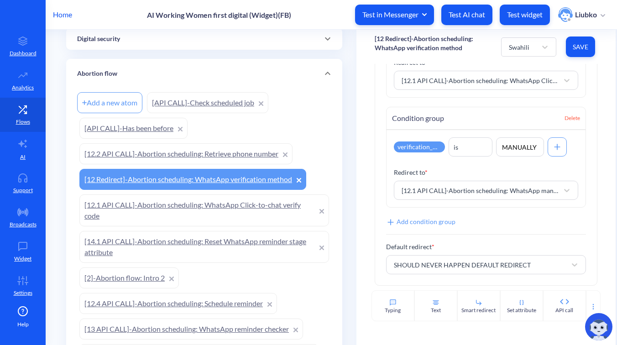
scroll to position [131, 0]
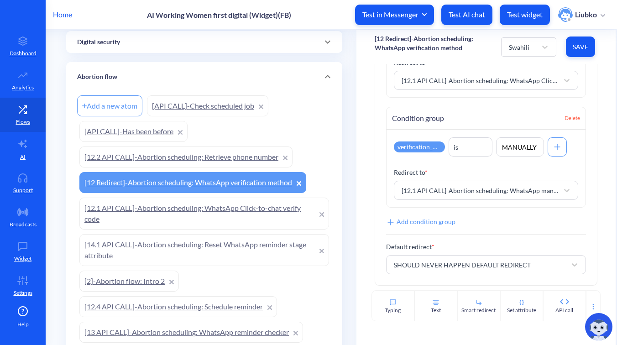
click at [172, 161] on link "[12.2 API CALL]-Abortion scheduling: Retrieve phone number" at bounding box center [185, 156] width 213 height 21
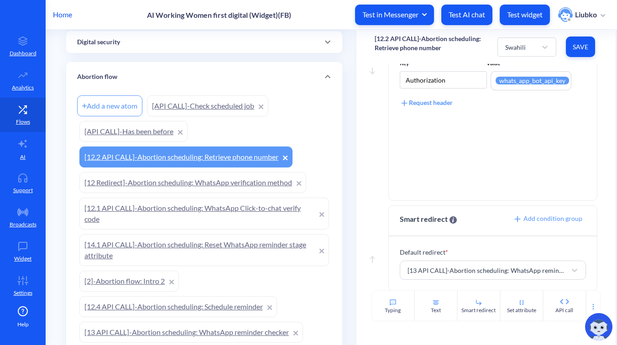
scroll to position [137, 0]
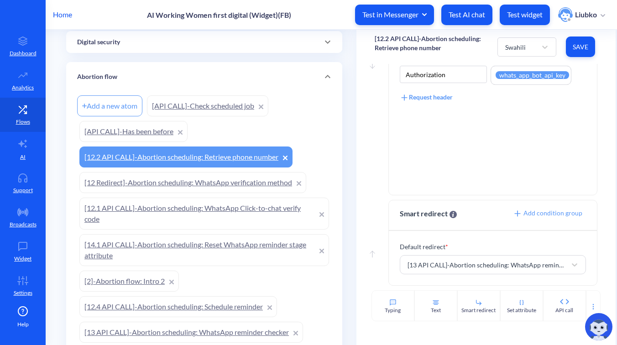
click at [134, 134] on link "[API CALL]-Has been before" at bounding box center [133, 131] width 108 height 21
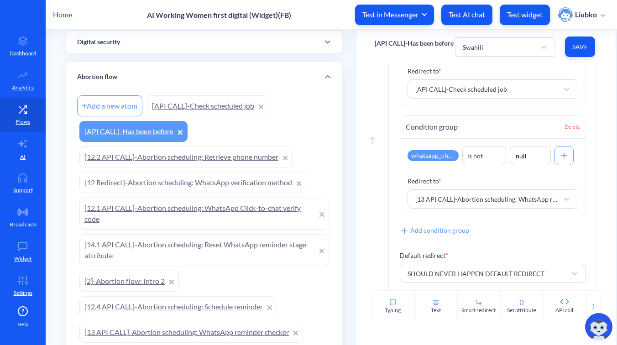
scroll to position [382, 0]
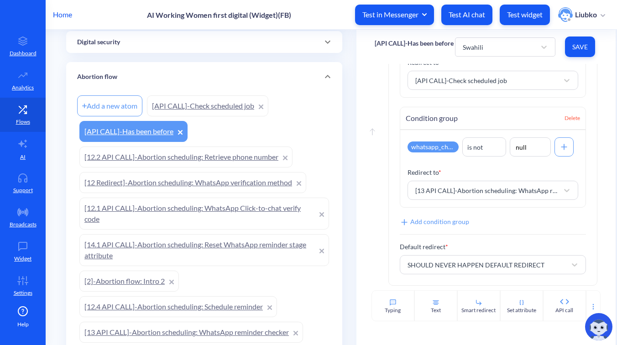
click at [191, 96] on link "[API CALL]-Check scheduled job" at bounding box center [207, 105] width 121 height 21
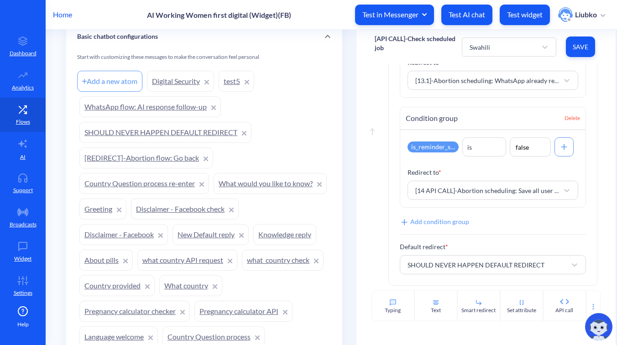
scroll to position [1588, 0]
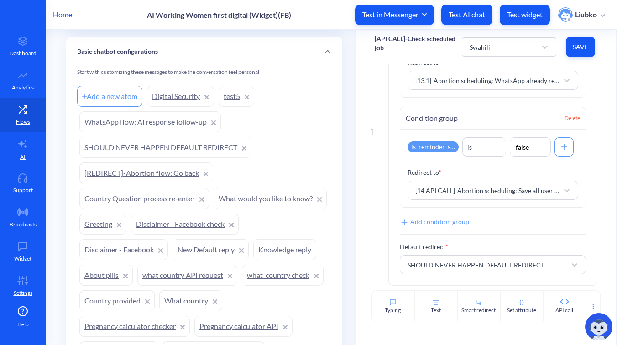
click at [157, 125] on link "WhatsApp flow: AI response follow-up" at bounding box center [149, 121] width 141 height 21
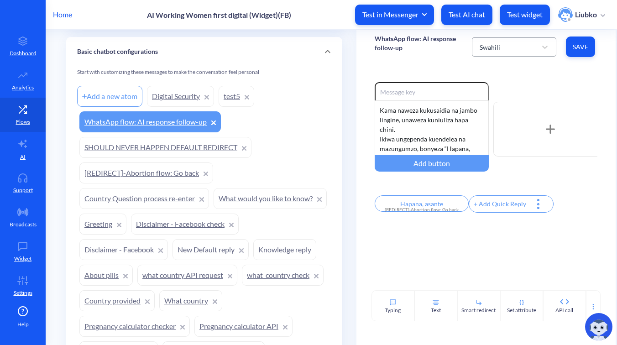
click at [490, 47] on div "Swahili" at bounding box center [489, 47] width 21 height 10
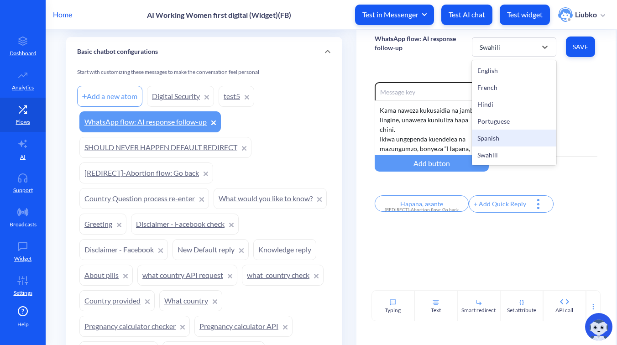
click at [496, 135] on div "Spanish" at bounding box center [514, 138] width 84 height 17
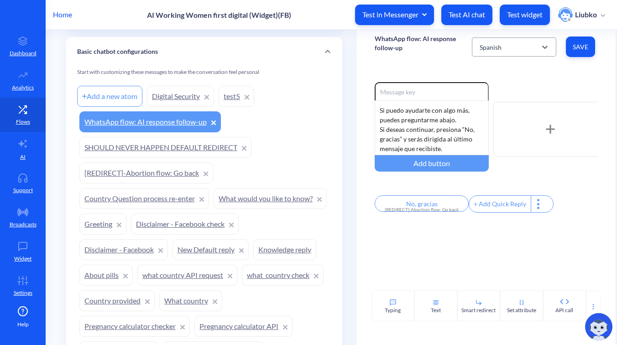
click at [519, 47] on div "Spanish" at bounding box center [506, 47] width 62 height 16
click at [509, 118] on div "Portuguese" at bounding box center [514, 121] width 84 height 17
click at [521, 46] on div "Portuguese" at bounding box center [506, 47] width 62 height 16
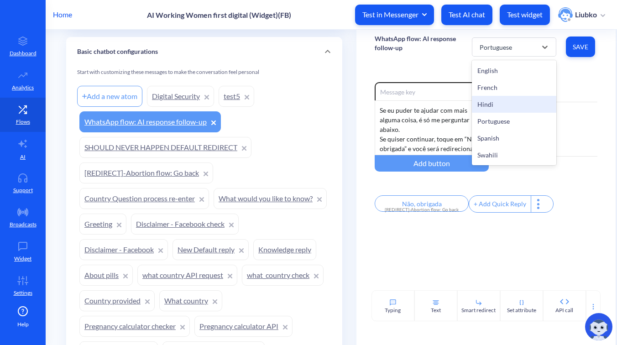
click at [509, 102] on div "Hindi" at bounding box center [514, 104] width 84 height 17
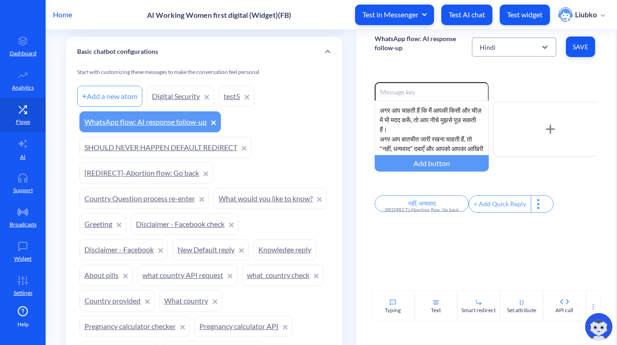
click at [514, 42] on div "Hindi" at bounding box center [506, 47] width 62 height 16
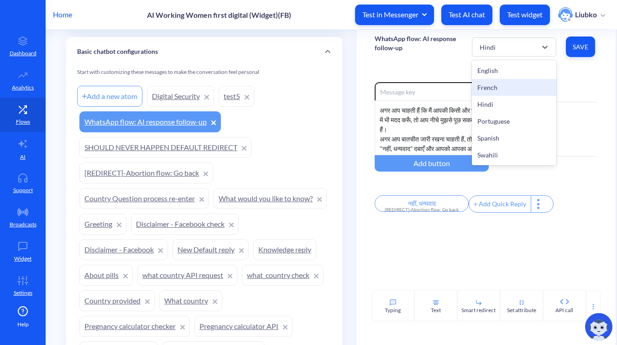
click at [509, 86] on div "French" at bounding box center [514, 87] width 84 height 17
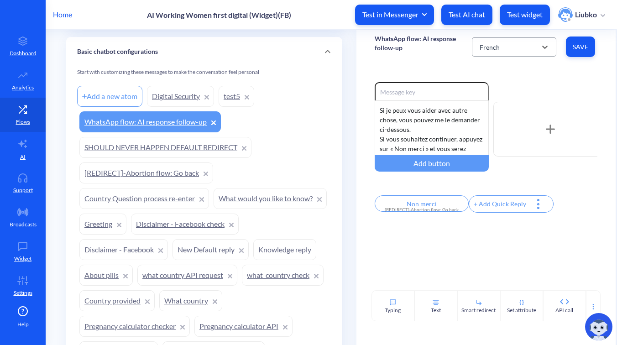
click at [508, 45] on div "French" at bounding box center [506, 47] width 62 height 16
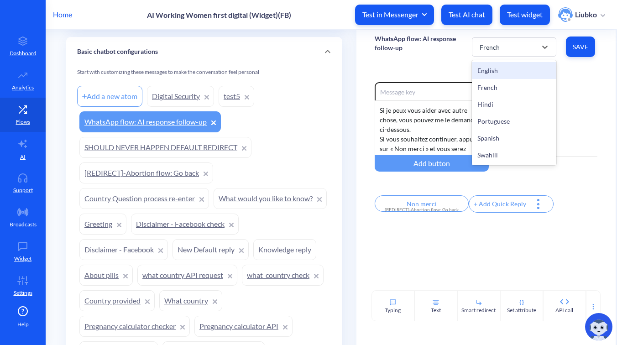
click at [508, 64] on div "English" at bounding box center [514, 70] width 84 height 17
type input "No, thanks"
